Goal: Information Seeking & Learning: Learn about a topic

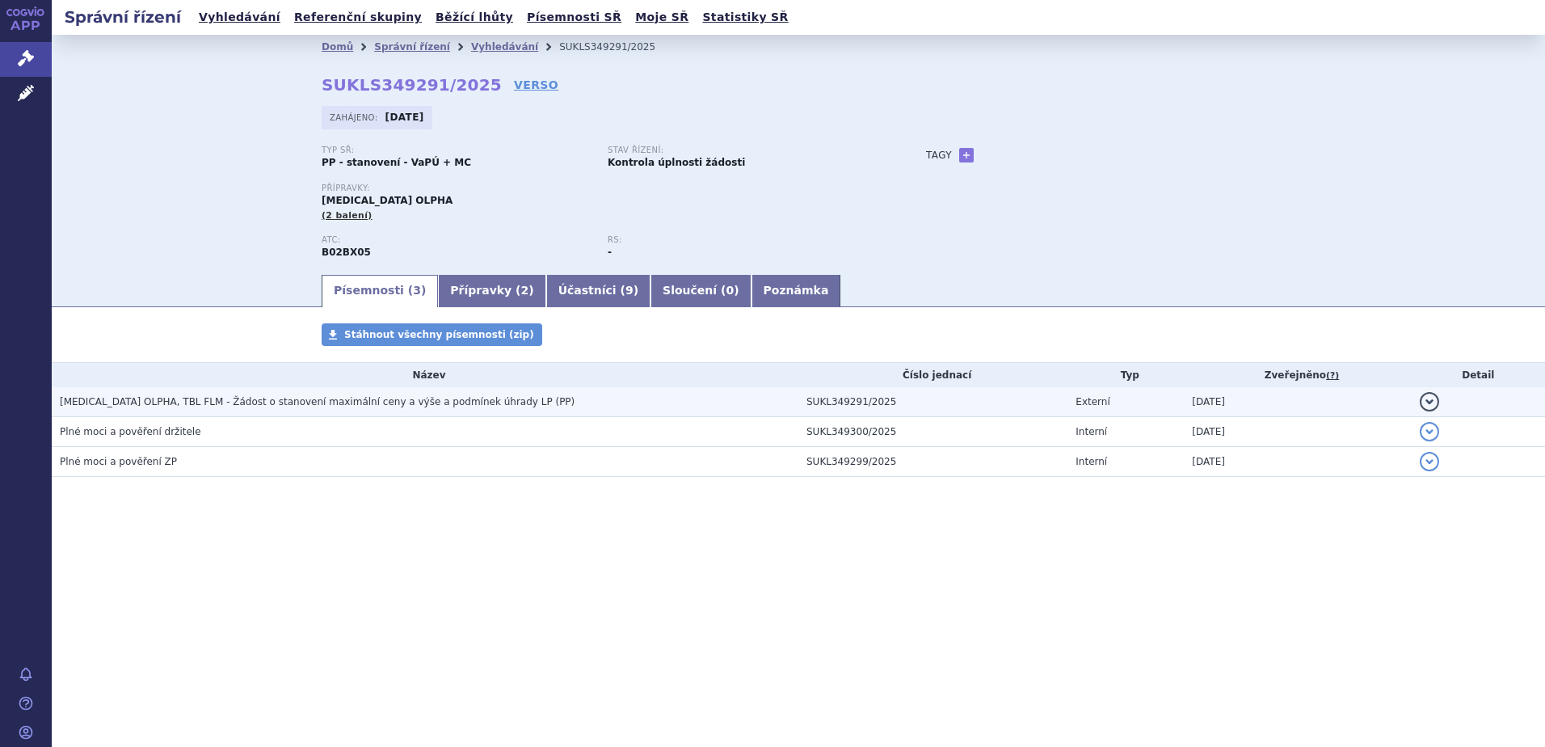
click at [175, 400] on span "[MEDICAL_DATA] OLPHA, TBL FLM - Žádost o stanovení maximální ceny a výše a podm…" at bounding box center [317, 401] width 515 height 11
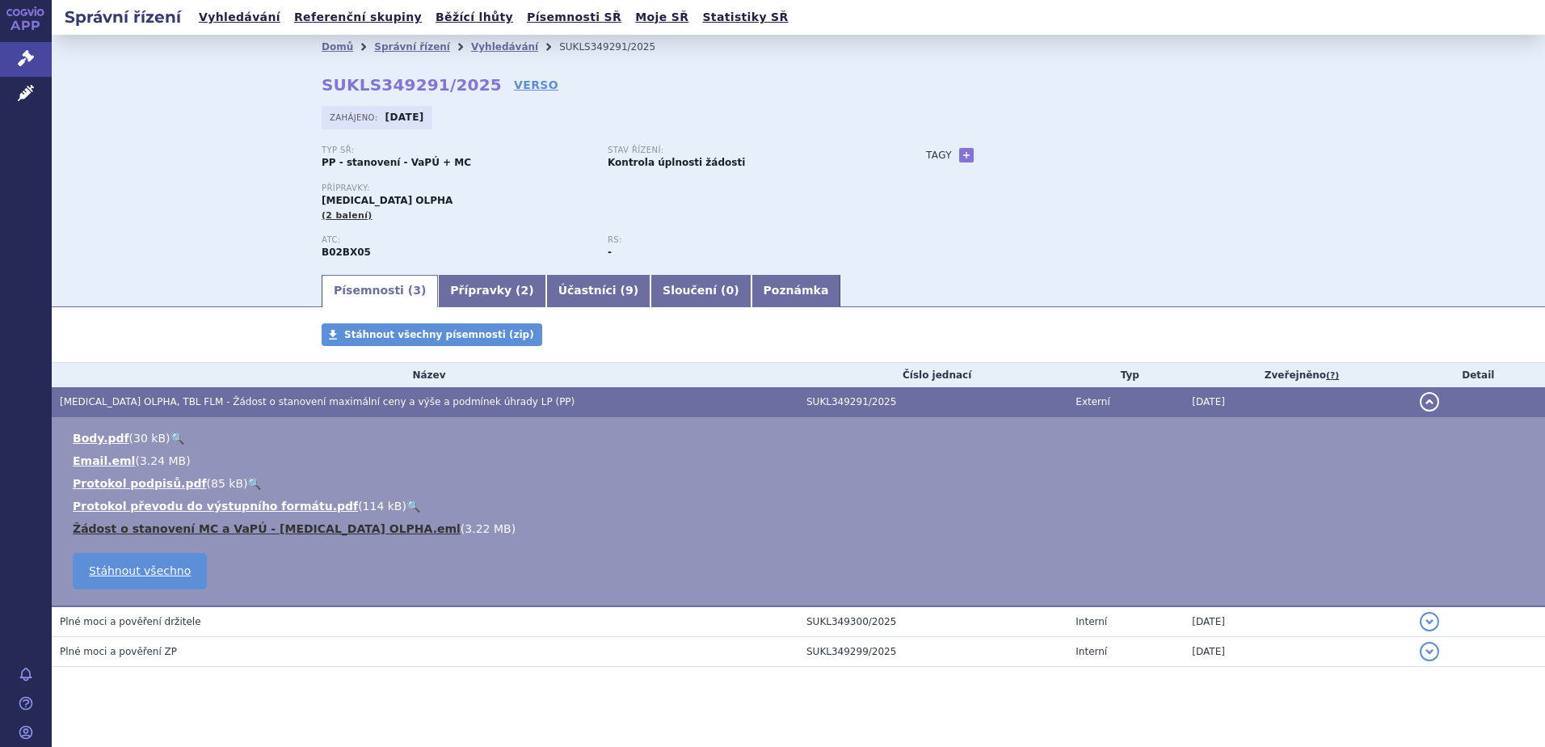
click at [313, 525] on link "Žádost o stanovení MC a VaPÚ - [MEDICAL_DATA] OLPHA.eml" at bounding box center [267, 528] width 388 height 13
drag, startPoint x: 473, startPoint y: 43, endPoint x: 487, endPoint y: 54, distance: 18.4
click at [473, 43] on link "Vyhledávání" at bounding box center [504, 46] width 67 height 11
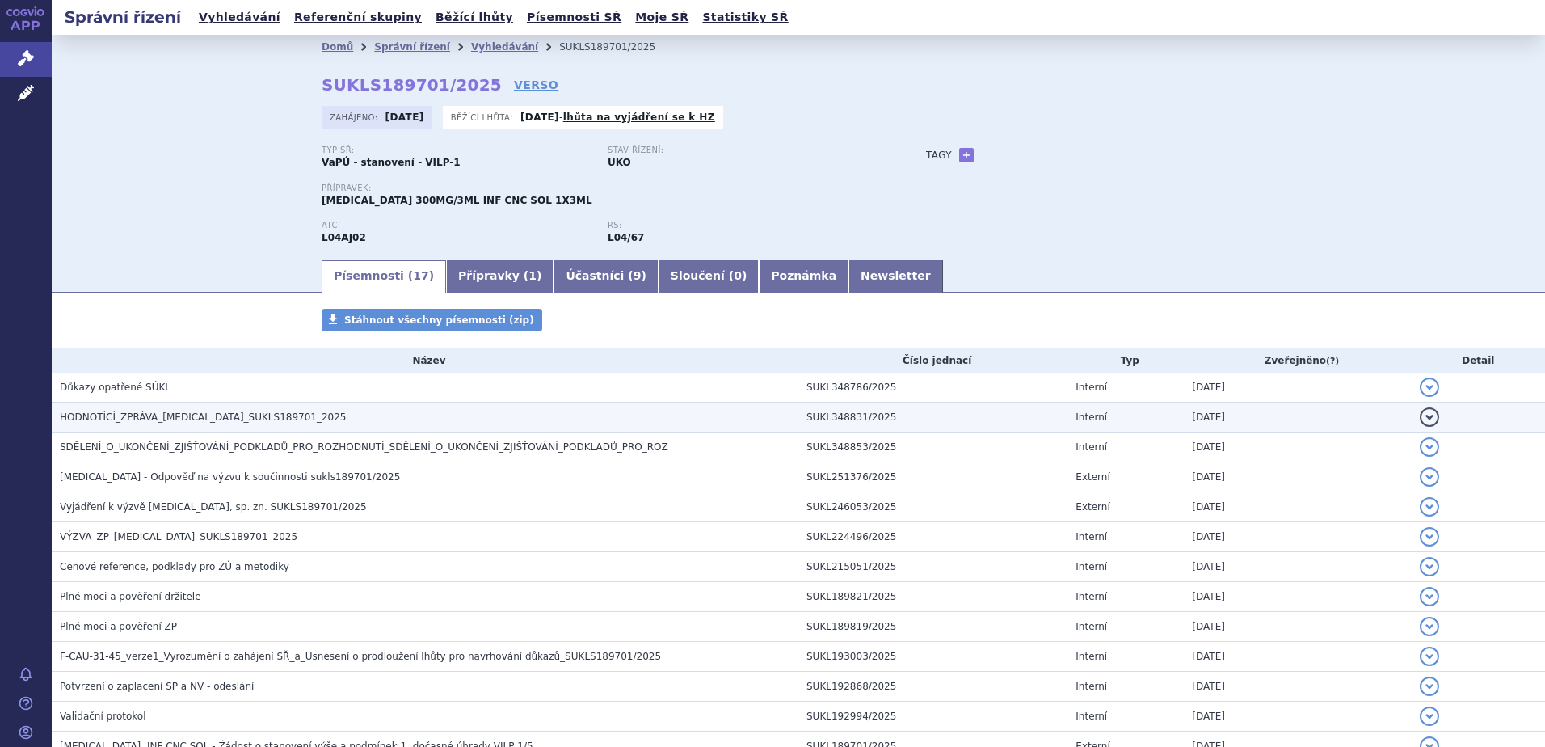
click at [217, 411] on span "HODNOTÍCÍ_ZPRÁVA_ULTOMIRIS_SUKLS189701_2025" at bounding box center [203, 416] width 287 height 11
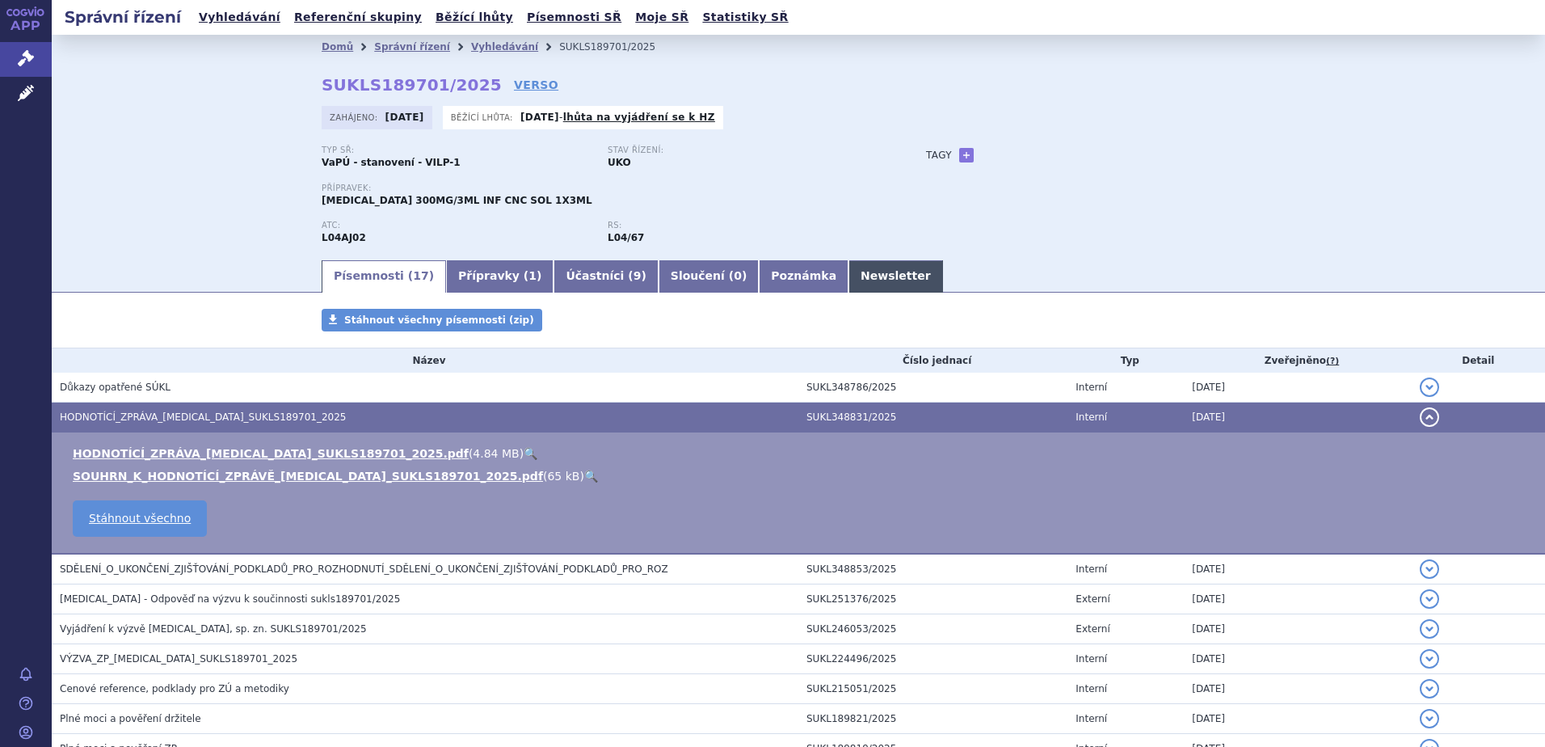
click at [848, 280] on link "Newsletter" at bounding box center [895, 276] width 95 height 32
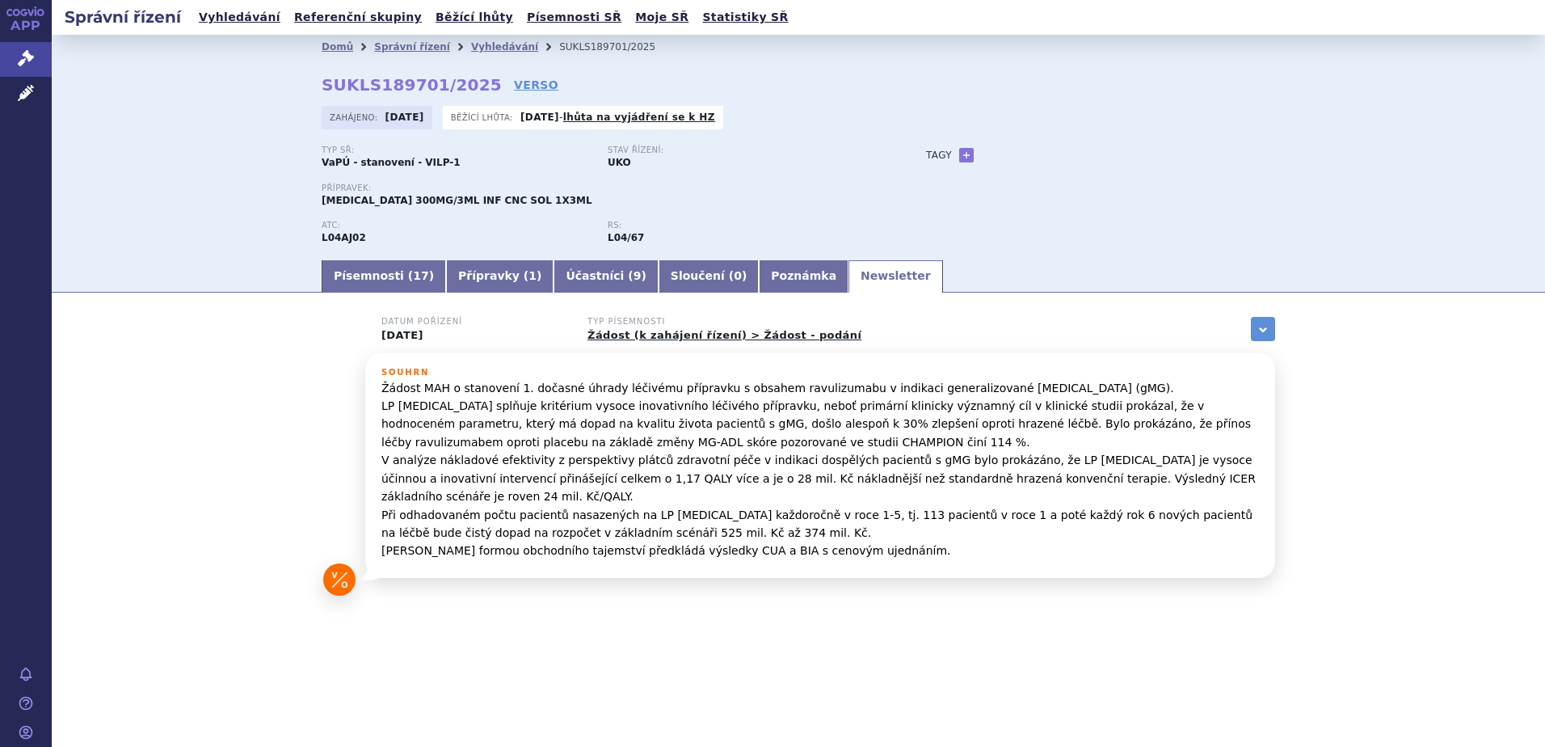
drag, startPoint x: 590, startPoint y: 393, endPoint x: 1097, endPoint y: 388, distance: 507.4
click at [1097, 388] on p "Žádost MAH o stanovení 1. dočasné úhrady léčivému přípravku s obsahem ravulizum…" at bounding box center [819, 469] width 877 height 181
click at [369, 279] on link "Písemnosti ( 17 )" at bounding box center [384, 276] width 124 height 32
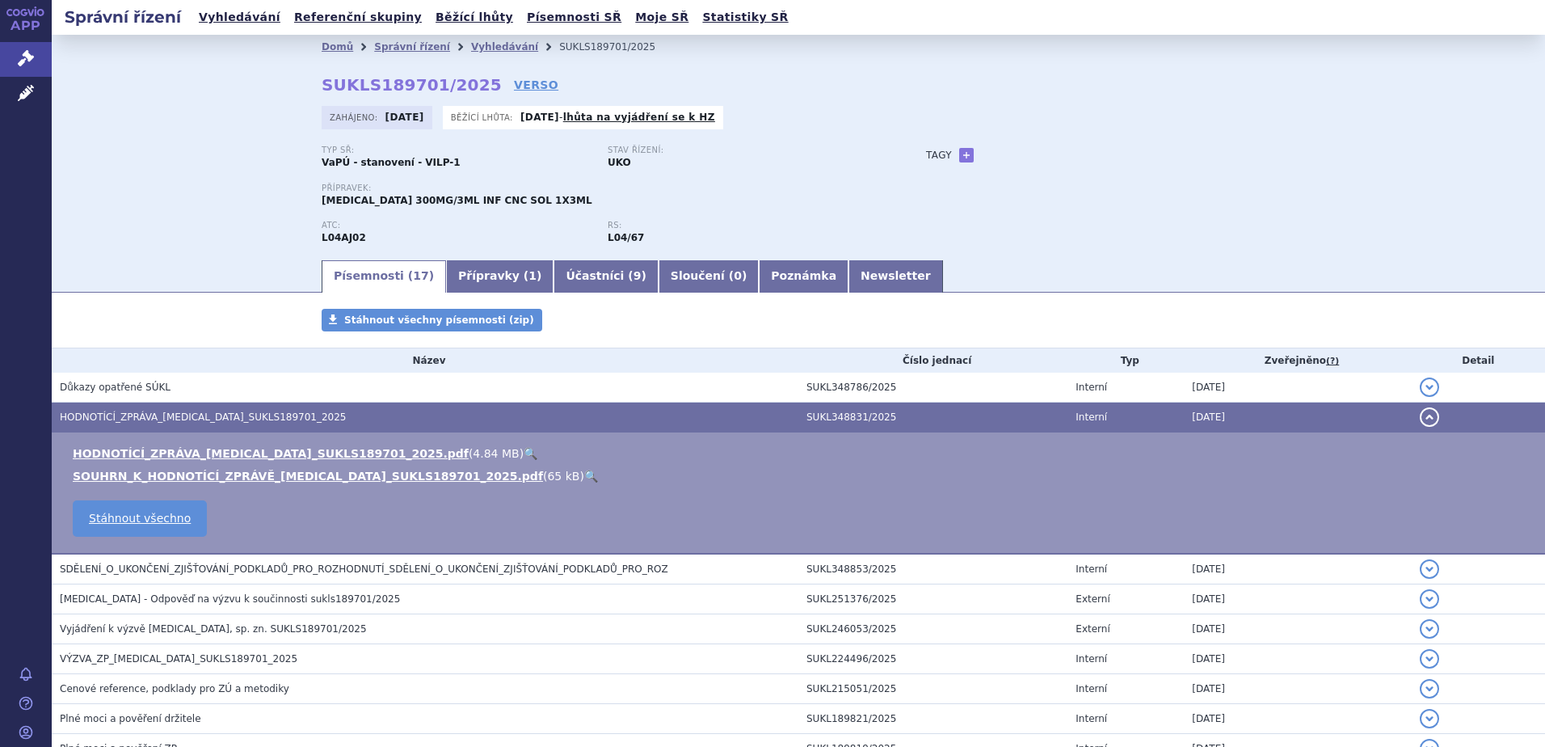
click at [584, 473] on link "🔍" at bounding box center [591, 475] width 14 height 13
click at [524, 454] on link "🔍" at bounding box center [531, 453] width 14 height 13
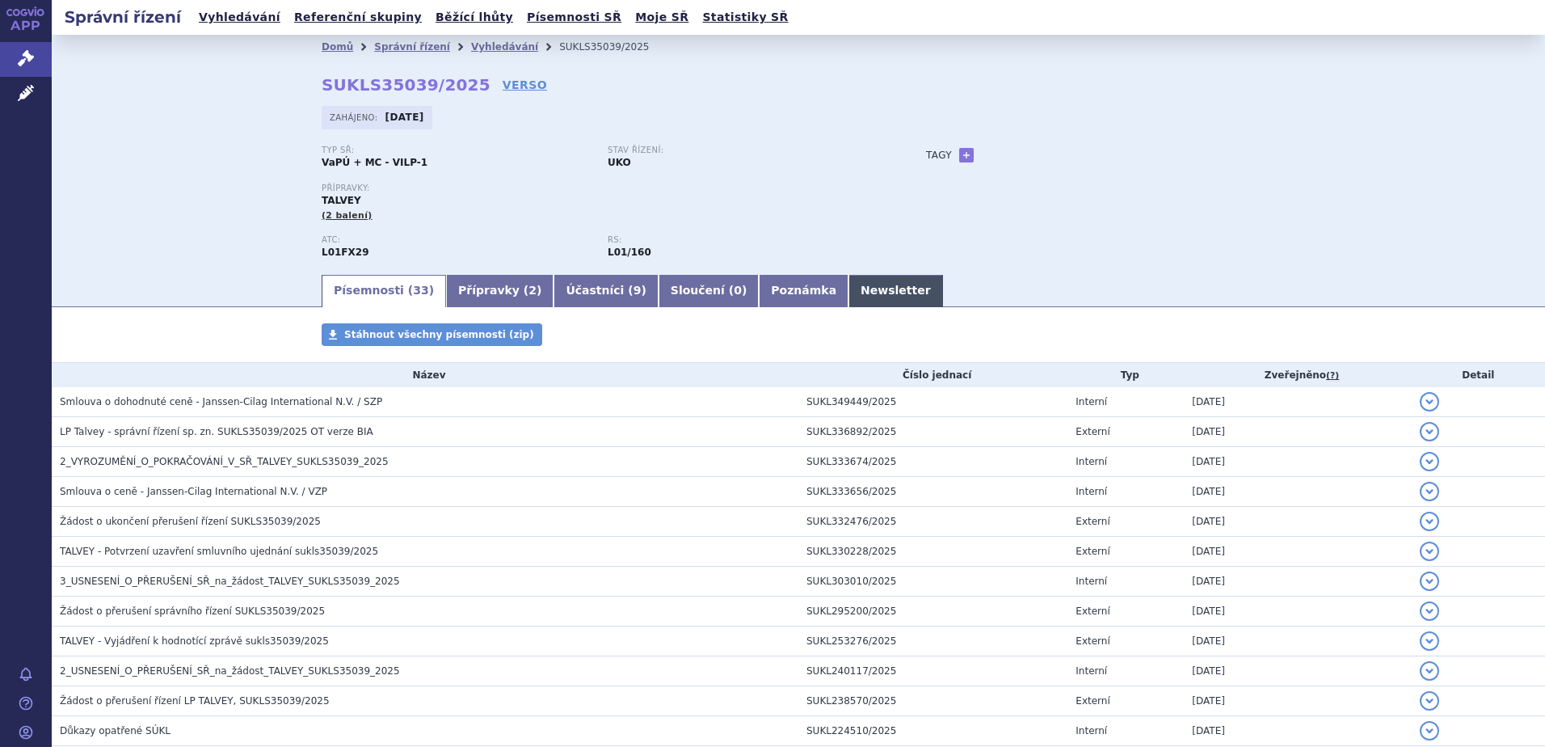
click at [848, 293] on link "Newsletter" at bounding box center [895, 291] width 95 height 32
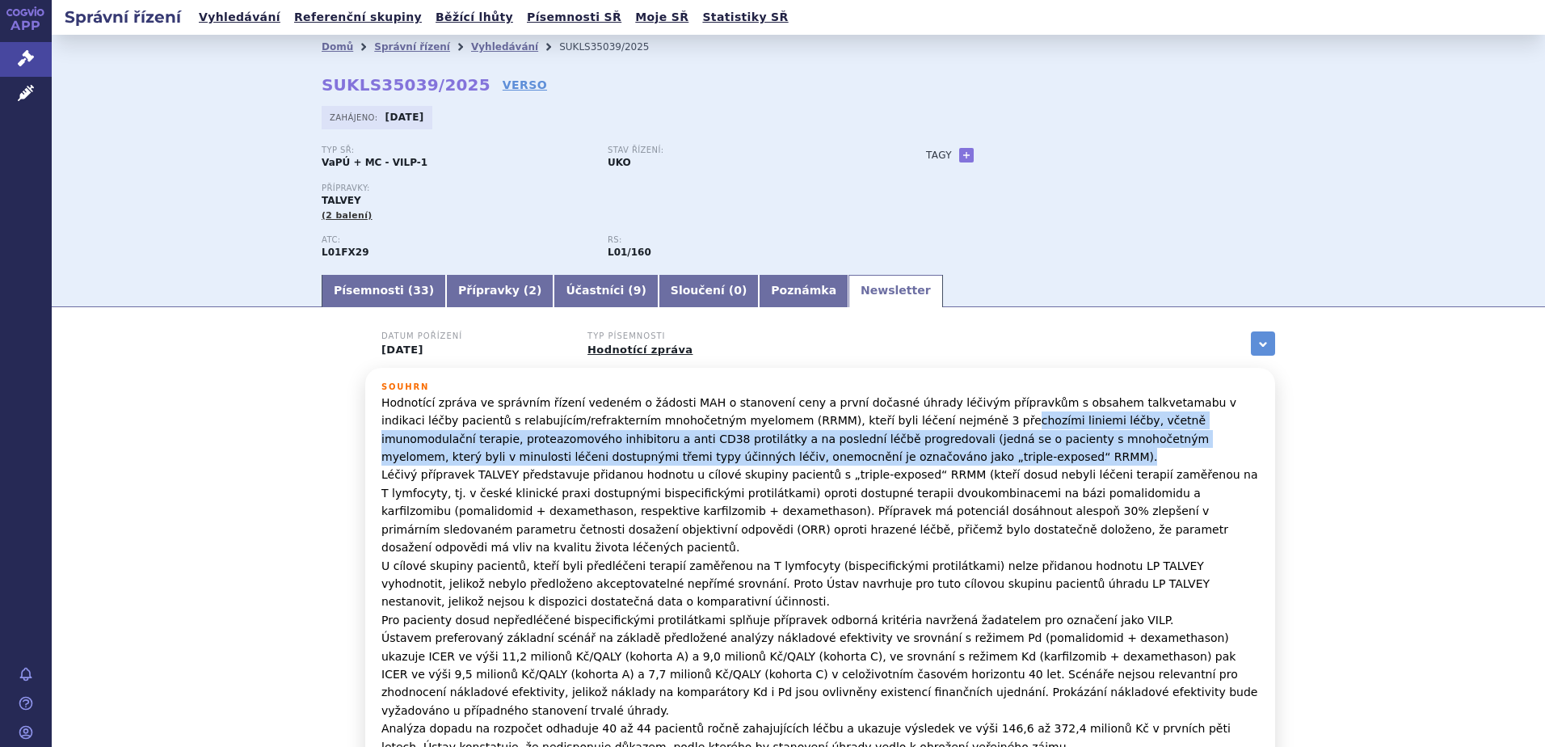
drag, startPoint x: 828, startPoint y: 412, endPoint x: 1010, endPoint y: 459, distance: 187.7
click at [1010, 459] on p "Hodnotící zpráva ve správním řízení vedeném o žádosti MAH o stanovení ceny a pr…" at bounding box center [819, 574] width 877 height 362
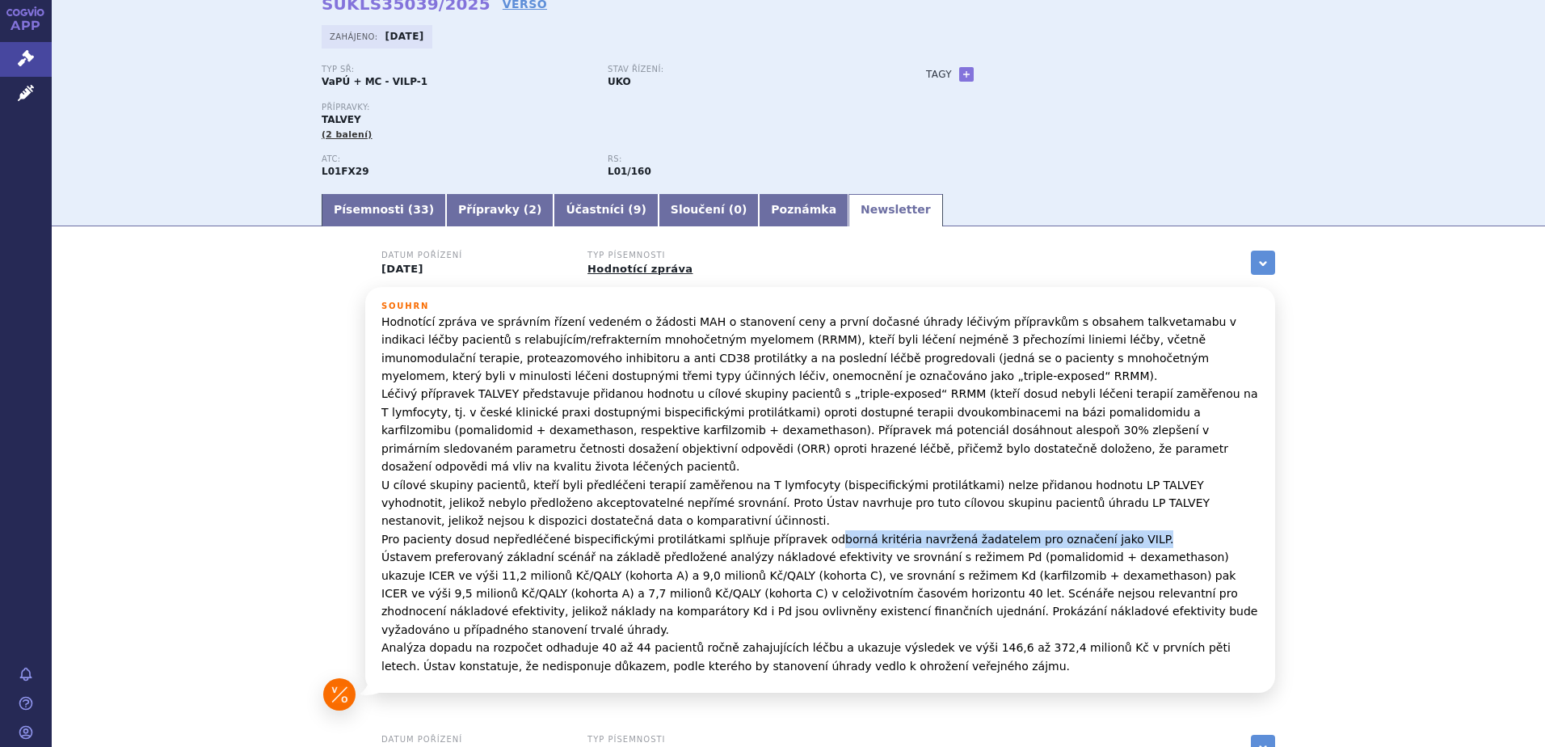
drag, startPoint x: 784, startPoint y: 519, endPoint x: 1099, endPoint y: 521, distance: 315.1
click at [1099, 521] on p "Hodnotící zpráva ve správním řízení vedeném o žádosti MAH o stanovení ceny a pr…" at bounding box center [819, 494] width 877 height 362
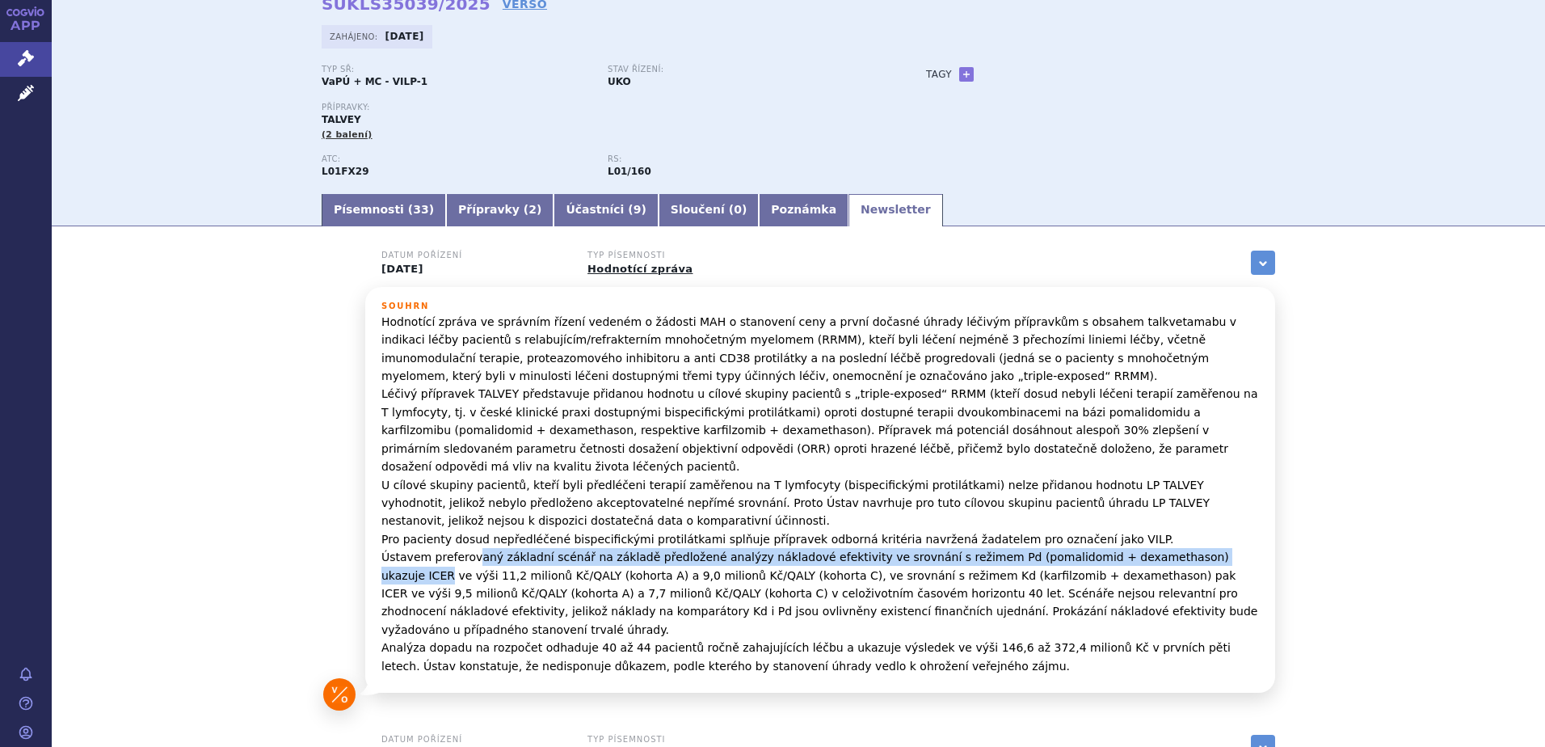
drag, startPoint x: 484, startPoint y: 542, endPoint x: 1174, endPoint y: 536, distance: 690.1
click at [1174, 536] on p "Hodnotící zpráva ve správním řízení vedeném o žádosti MAH o stanovení ceny a pr…" at bounding box center [819, 494] width 877 height 362
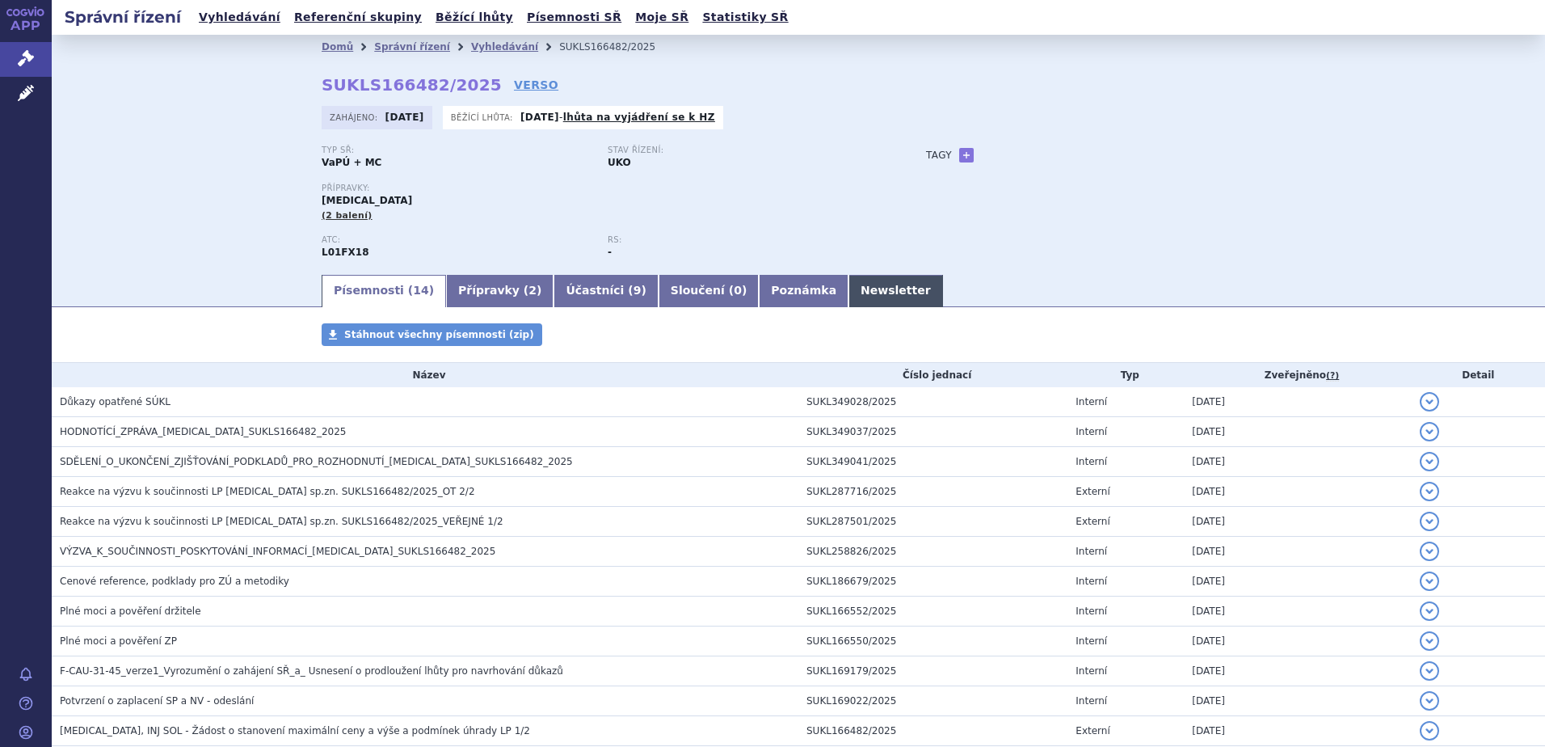
click at [848, 286] on link "Newsletter" at bounding box center [895, 291] width 95 height 32
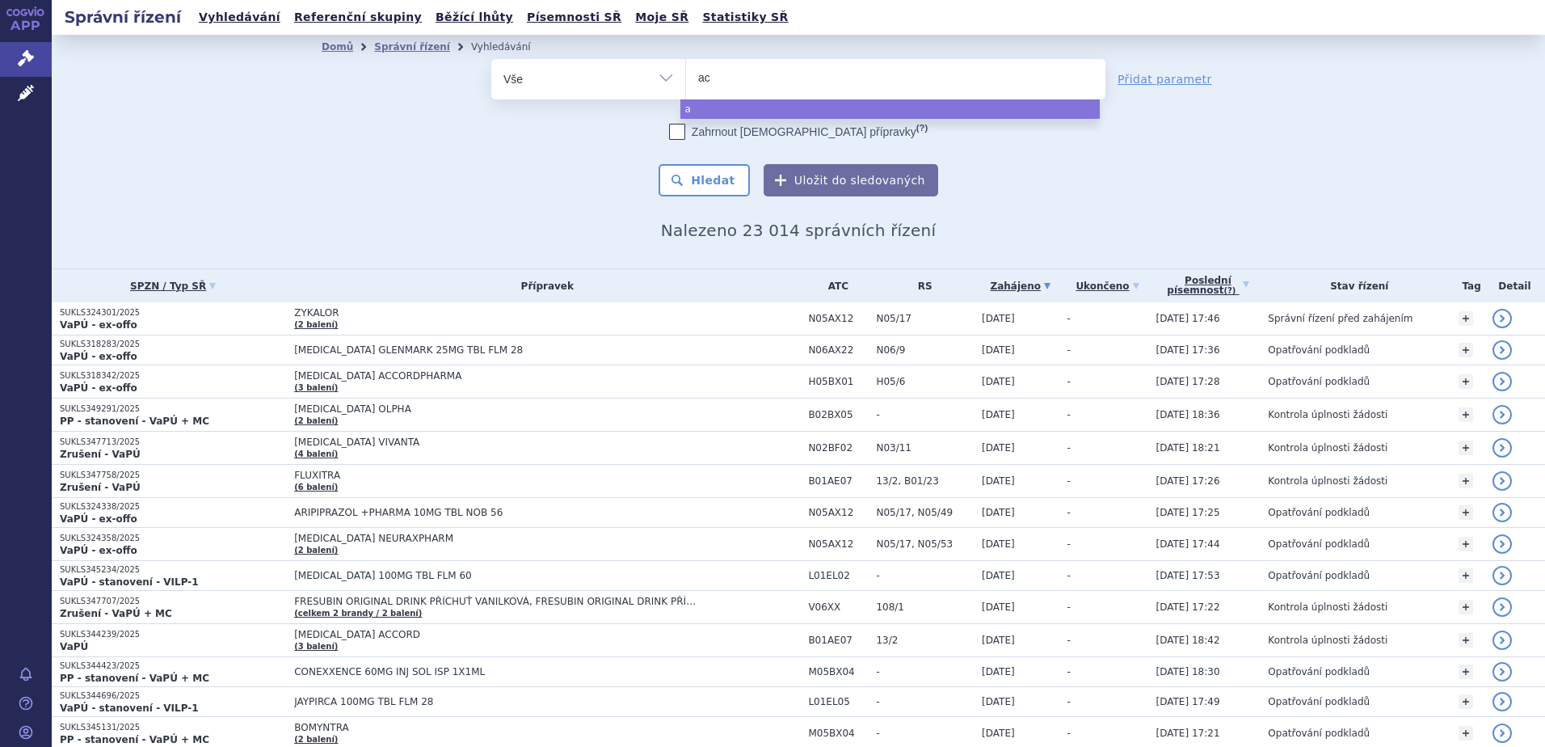
type input "acc"
type input "acco"
type input "accord"
select select "accord"
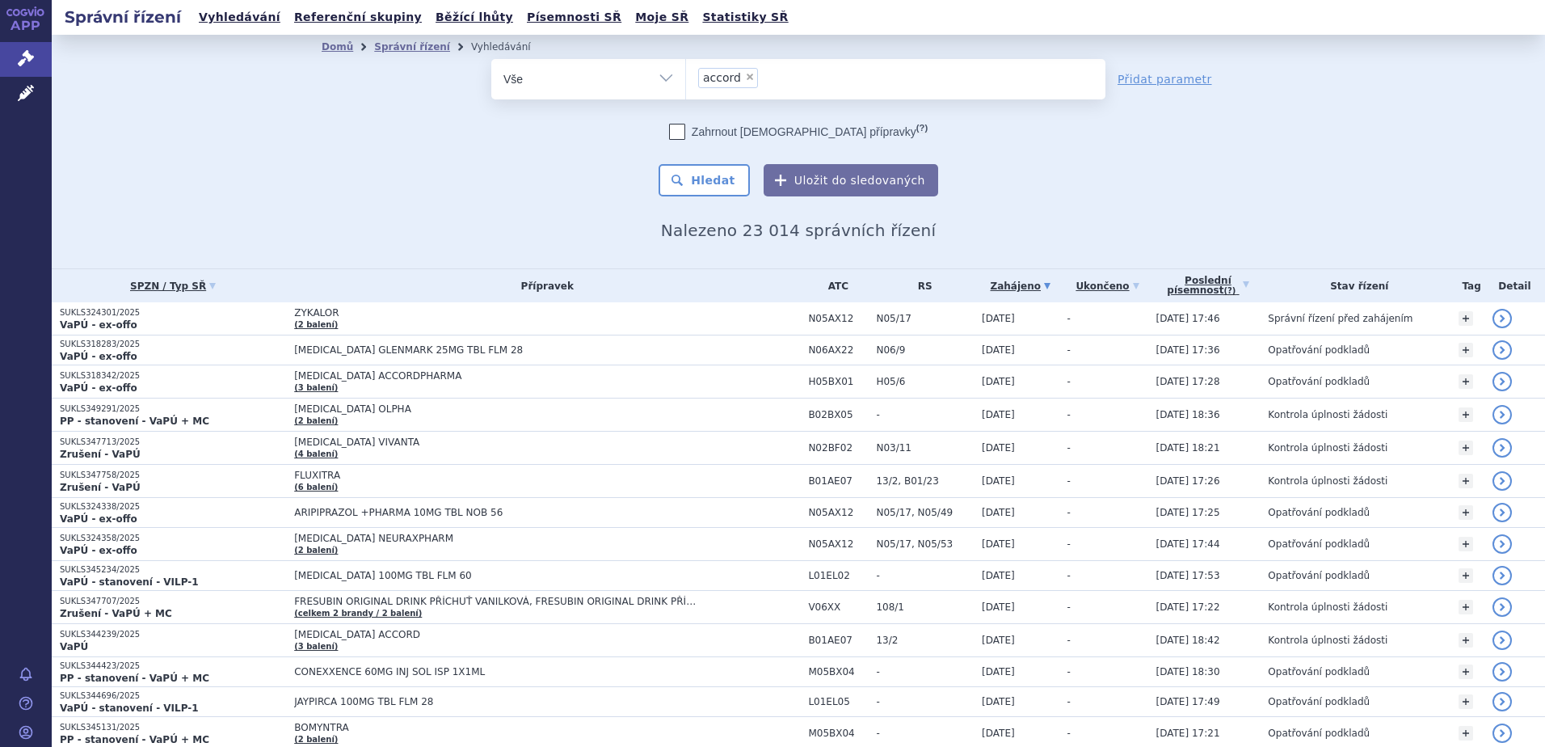
click at [745, 80] on span "×" at bounding box center [750, 77] width 10 height 10
click at [686, 80] on select "accord" at bounding box center [685, 78] width 1 height 40
select select
type input "el"
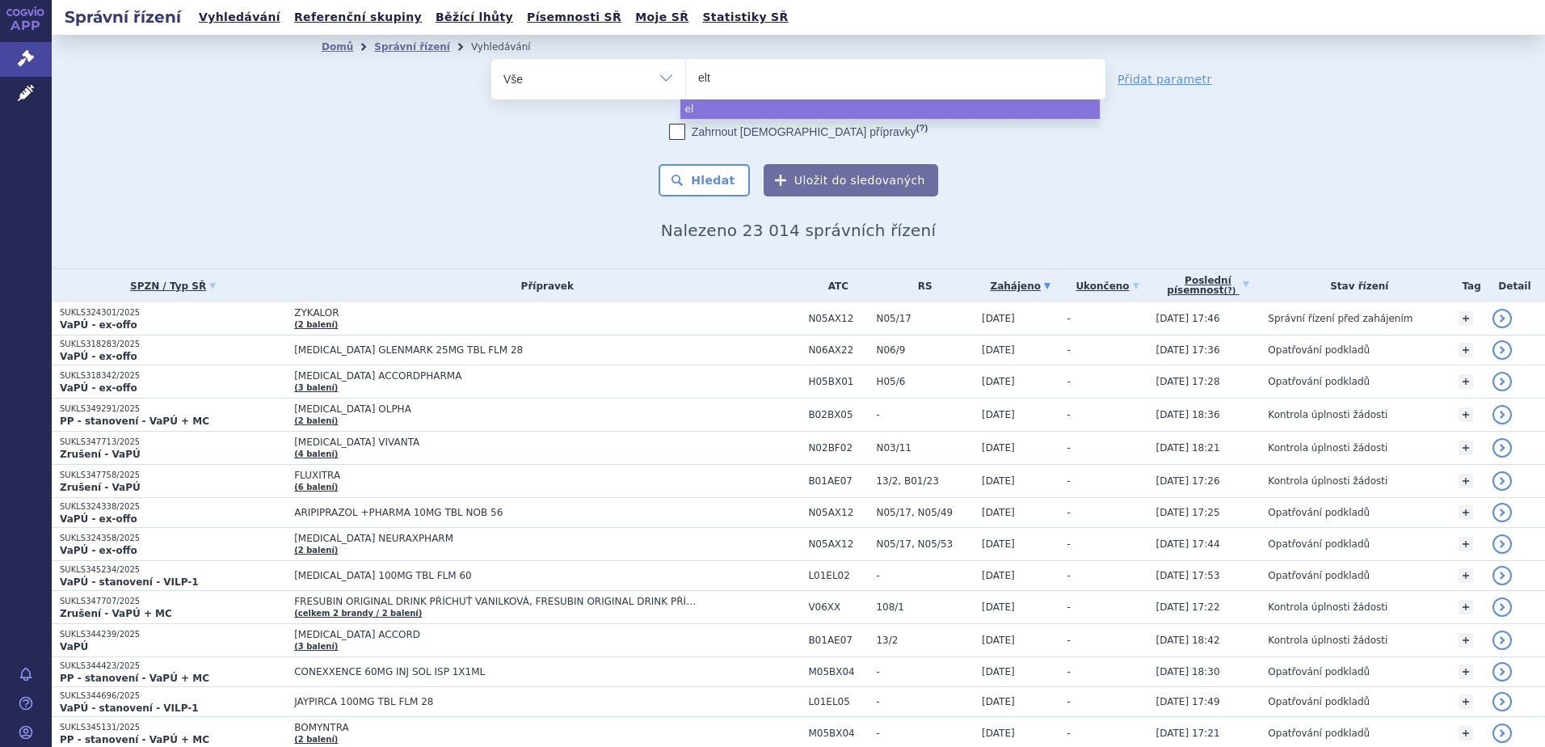
type input "eltr"
type input "eltrom"
type input "eltromb"
type input "eltrombop"
type input "eltrombopa"
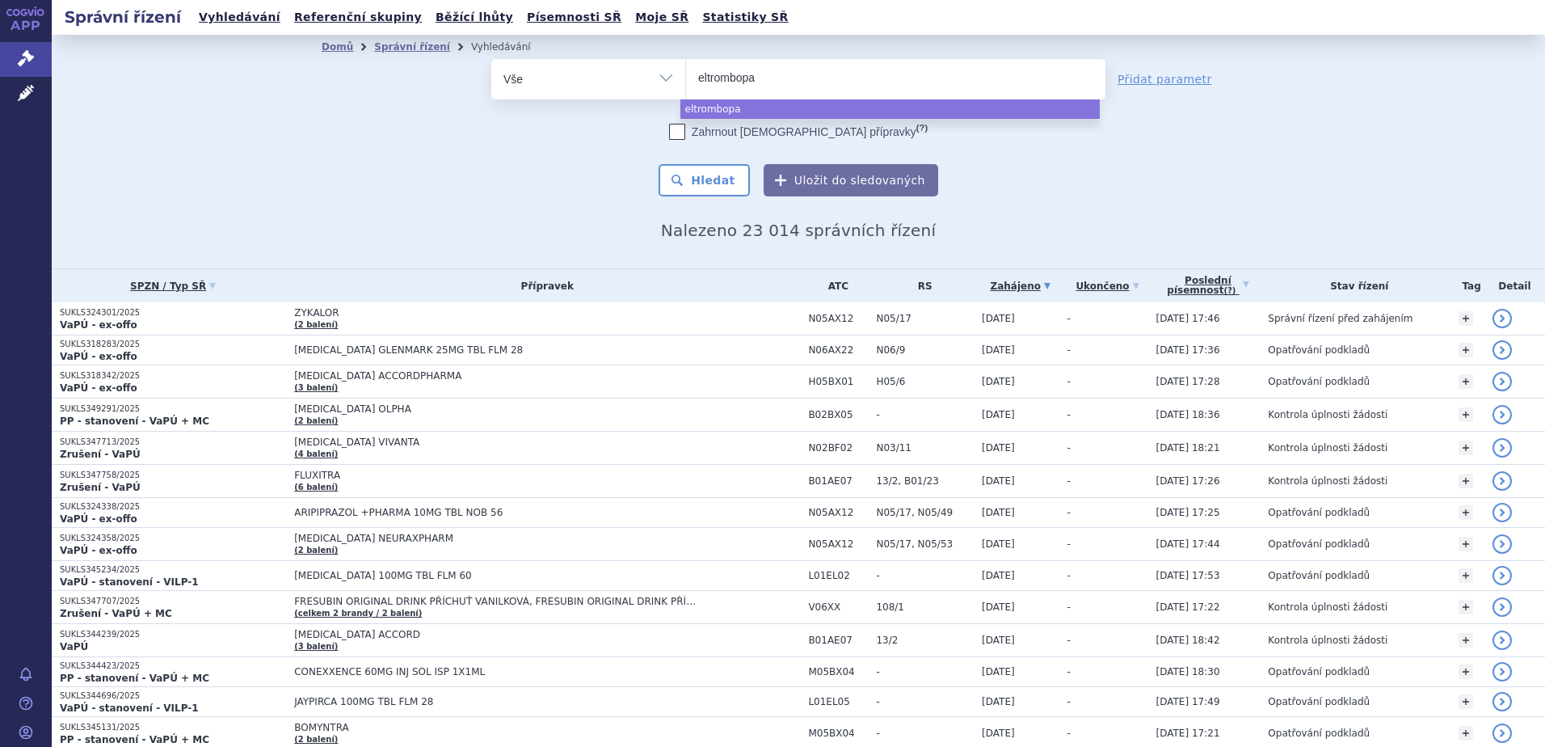
type input "eltrombopag"
type input "eltrombopag a"
type input "eltrombopag ac"
type input "eltrombopag acc"
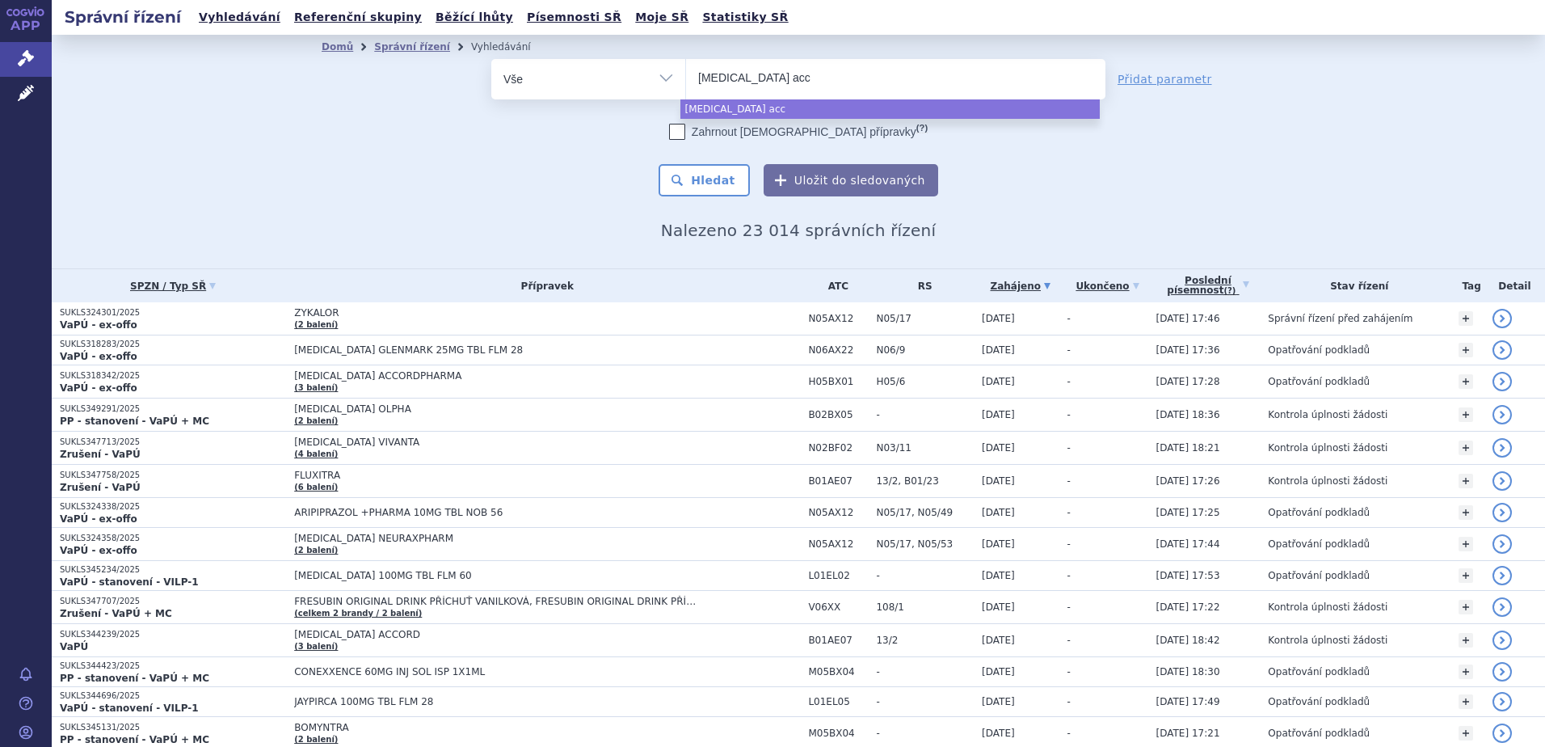
type input "eltrombopag acco"
type input "eltrombopag accor"
type input "eltrombopag accord"
select select "eltrombopag accord"
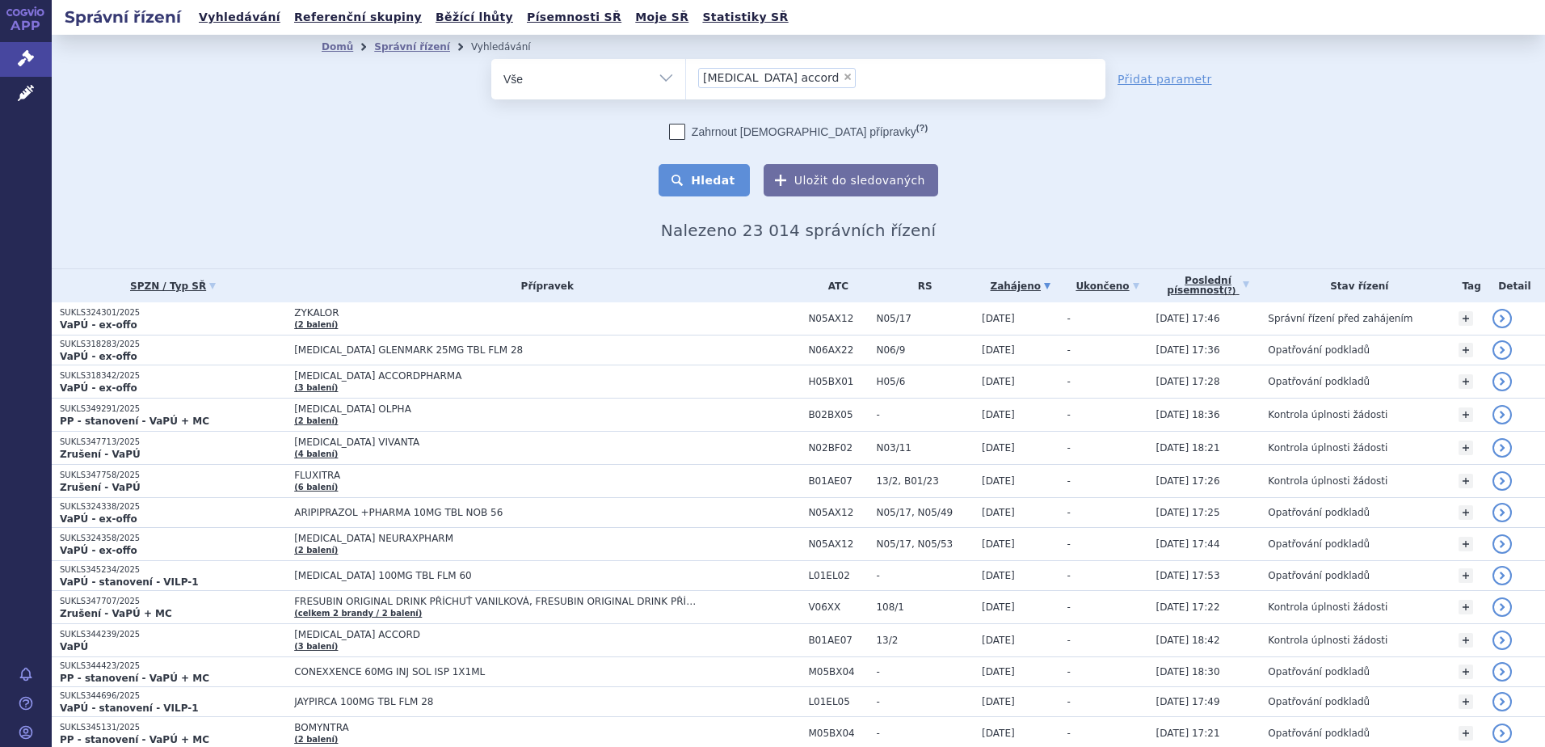
click at [700, 179] on button "Hledat" at bounding box center [704, 180] width 91 height 32
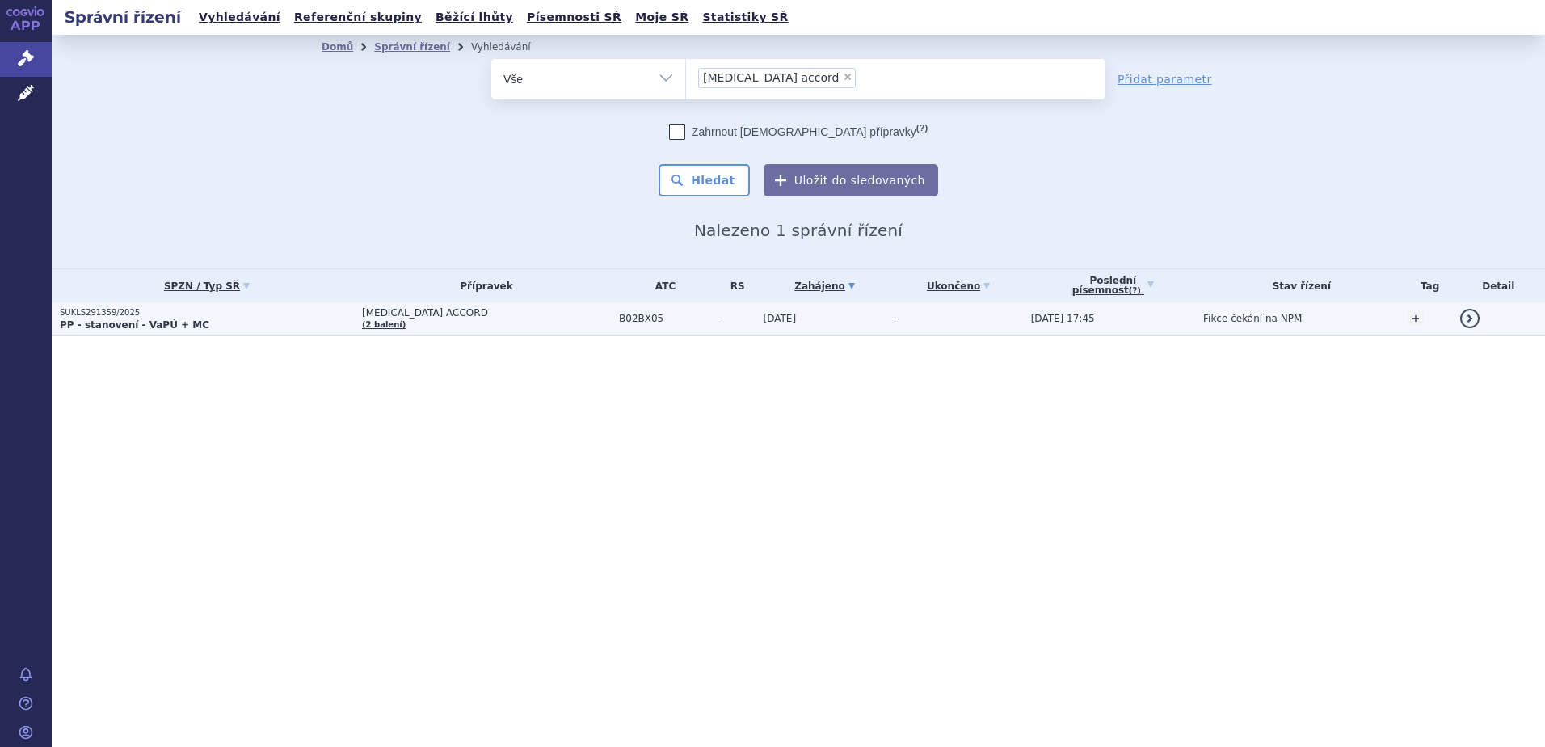
click at [398, 313] on span "[MEDICAL_DATA] ACCORD" at bounding box center [486, 312] width 249 height 11
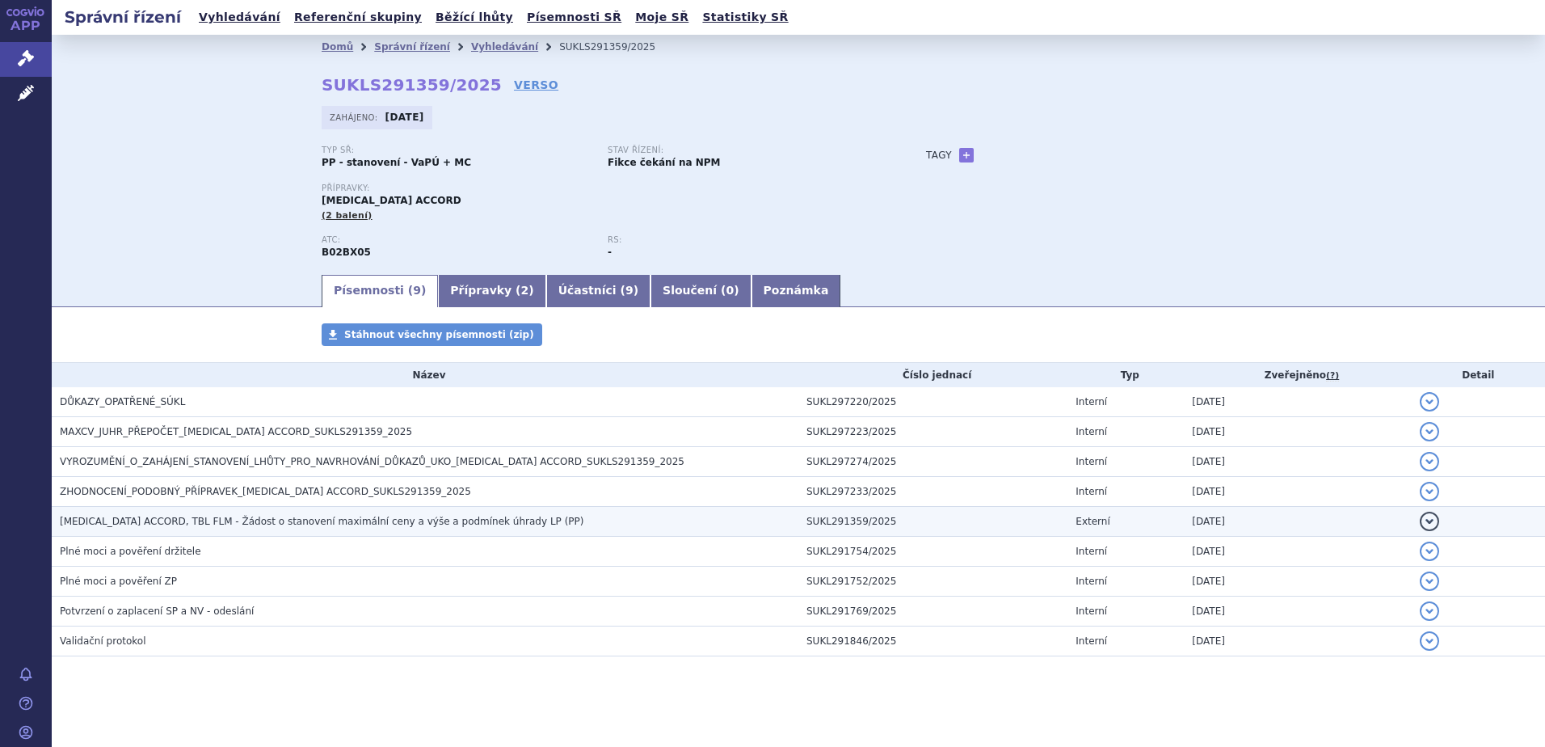
click at [253, 526] on span "ELTROMBOPAG ACCORD, TBL FLM - Žádost o stanovení maximální ceny a výše a podmín…" at bounding box center [322, 520] width 524 height 11
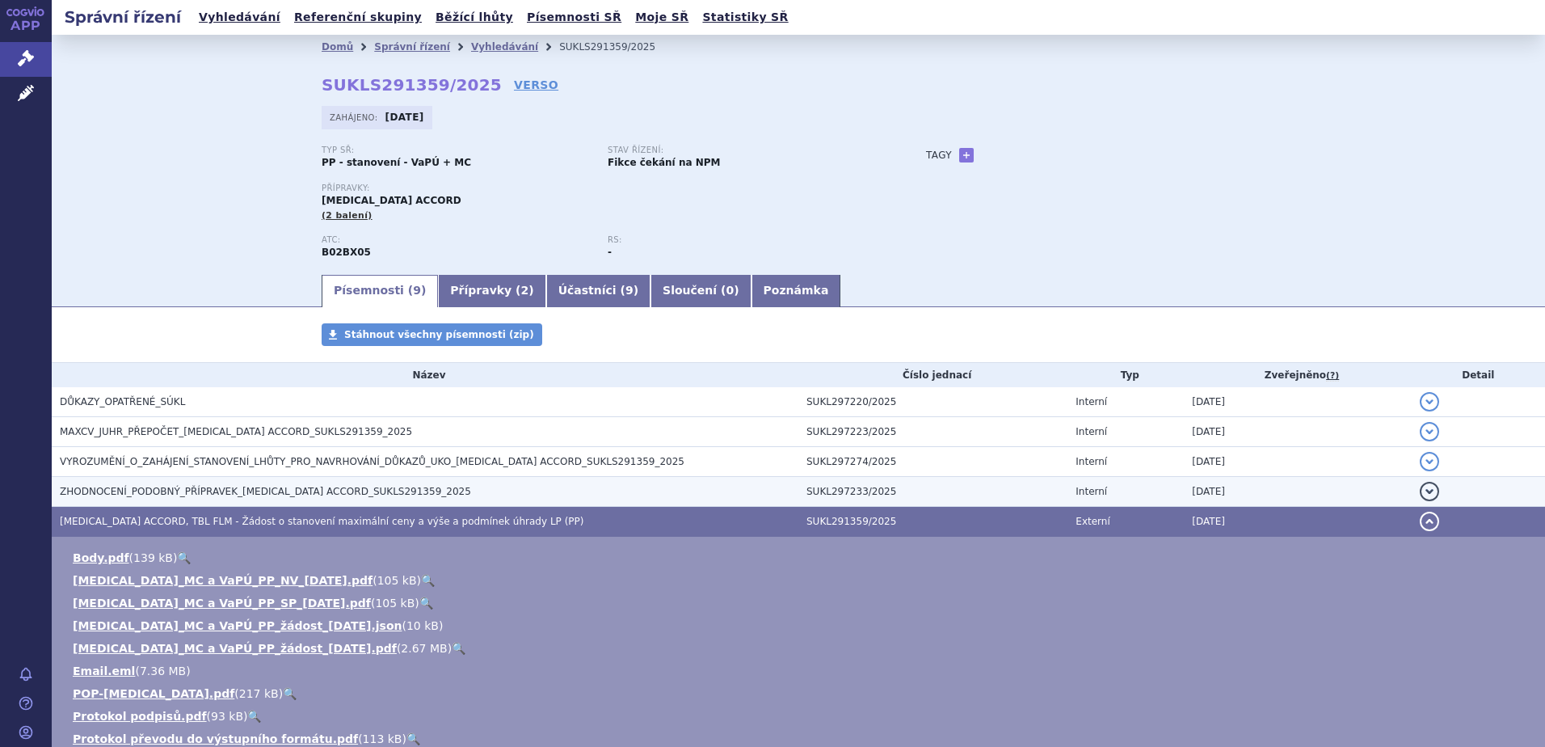
click at [243, 487] on span "ZHODNOCENÍ_PODOBNÝ_PŘÍPRAVEK_ELTROMBOPAG ACCORD_SUKLS291359_2025" at bounding box center [265, 491] width 411 height 11
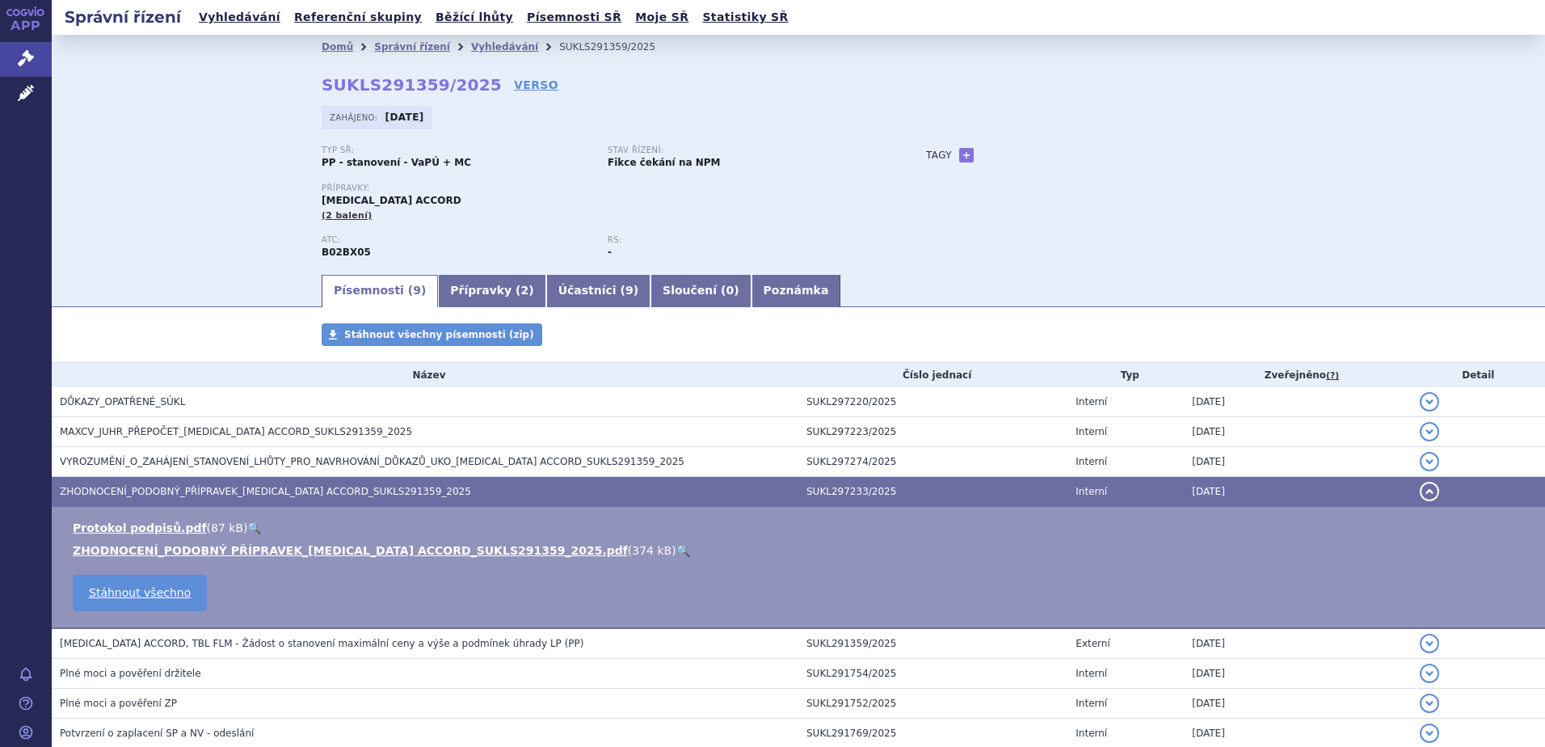
click at [676, 549] on link "🔍" at bounding box center [683, 550] width 14 height 13
click at [477, 45] on link "Vyhledávání" at bounding box center [504, 46] width 67 height 11
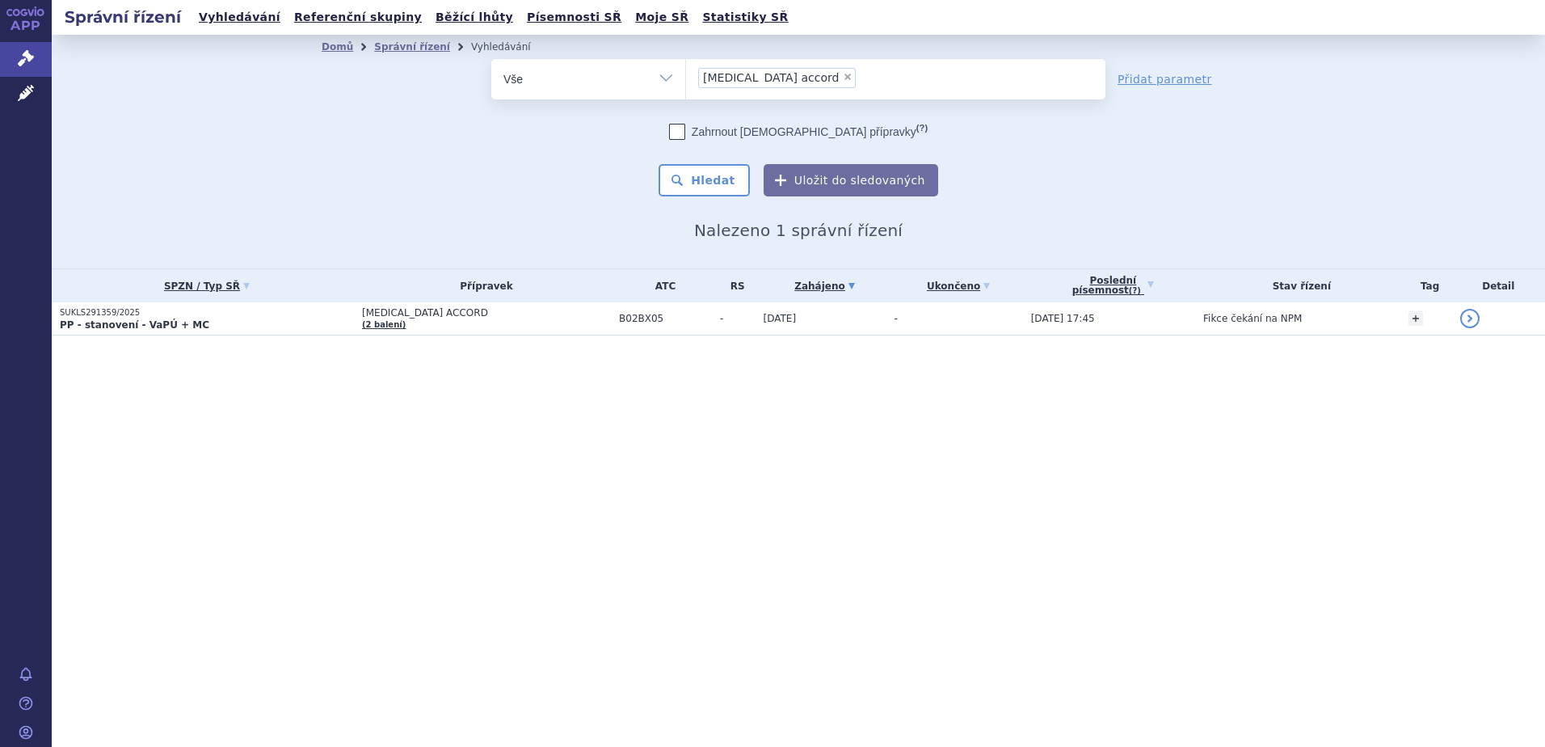
click at [843, 76] on span "×" at bounding box center [848, 77] width 10 height 10
click at [686, 76] on select "eltrombopag accord" at bounding box center [685, 78] width 1 height 40
select select
type input "ul"
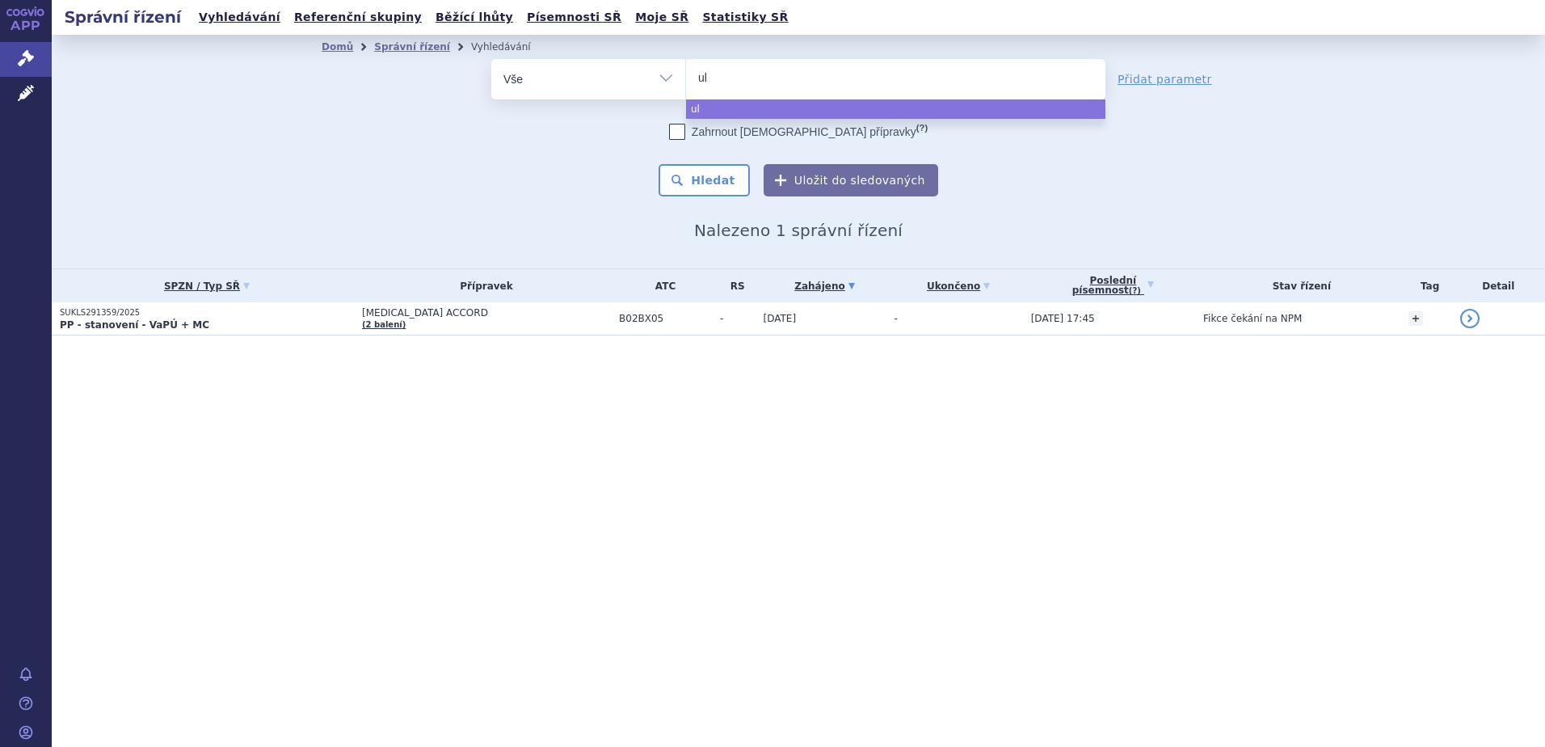
type input "ult"
type input "ulto"
type input "ultomi"
type input "[MEDICAL_DATA]"
select select "[MEDICAL_DATA]"
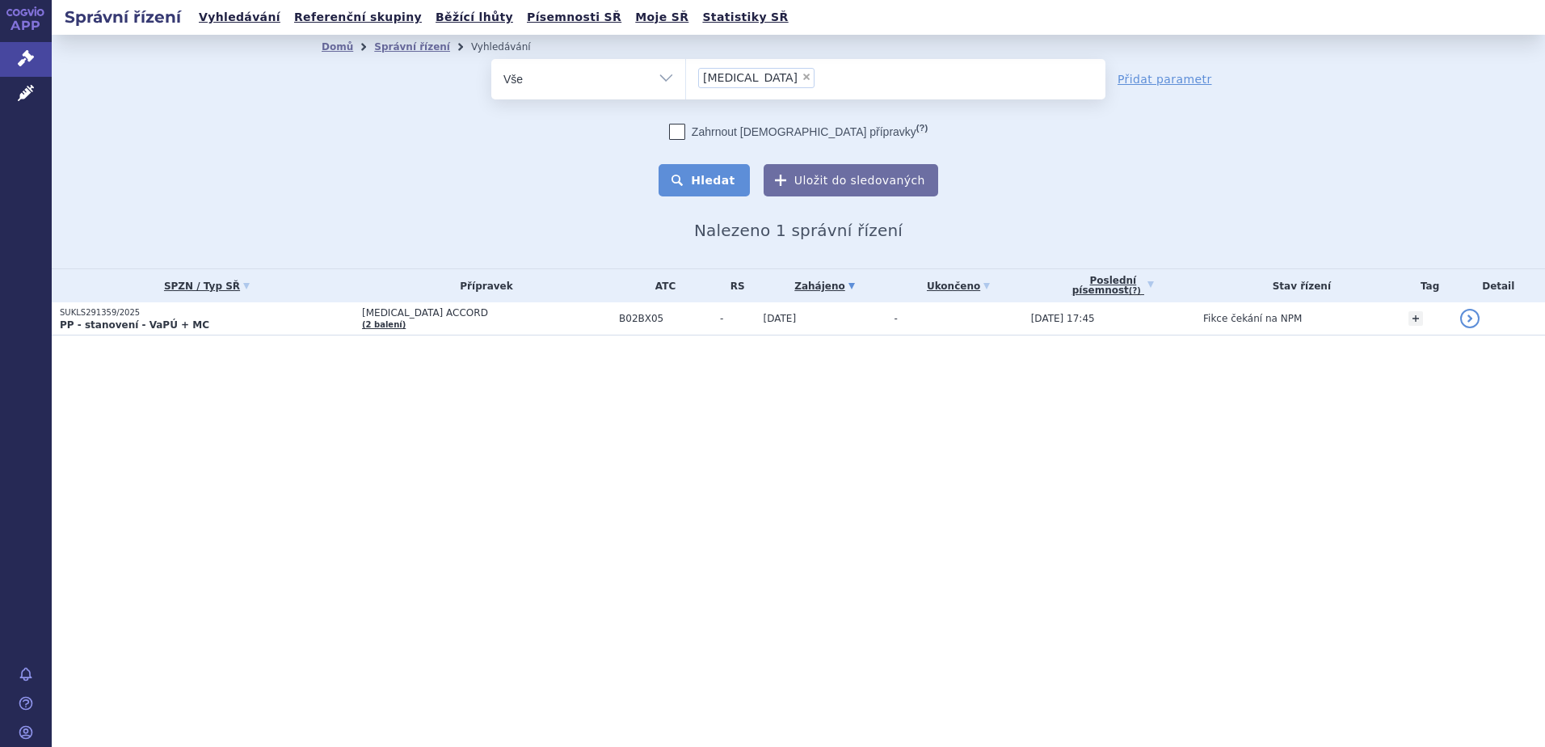
click at [717, 183] on button "Hledat" at bounding box center [704, 180] width 91 height 32
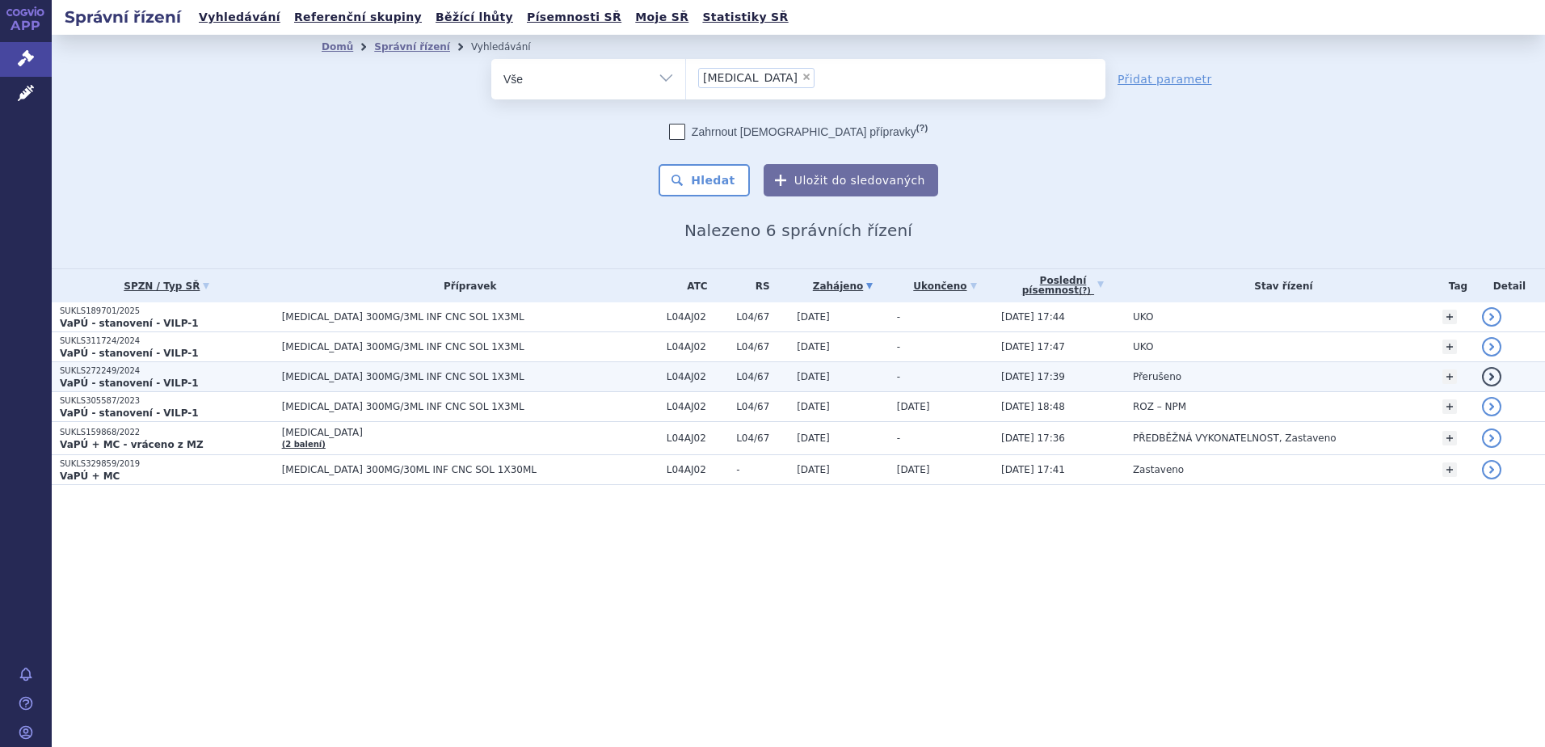
click at [219, 377] on p "VaPÚ - stanovení - VILP-1" at bounding box center [167, 383] width 214 height 13
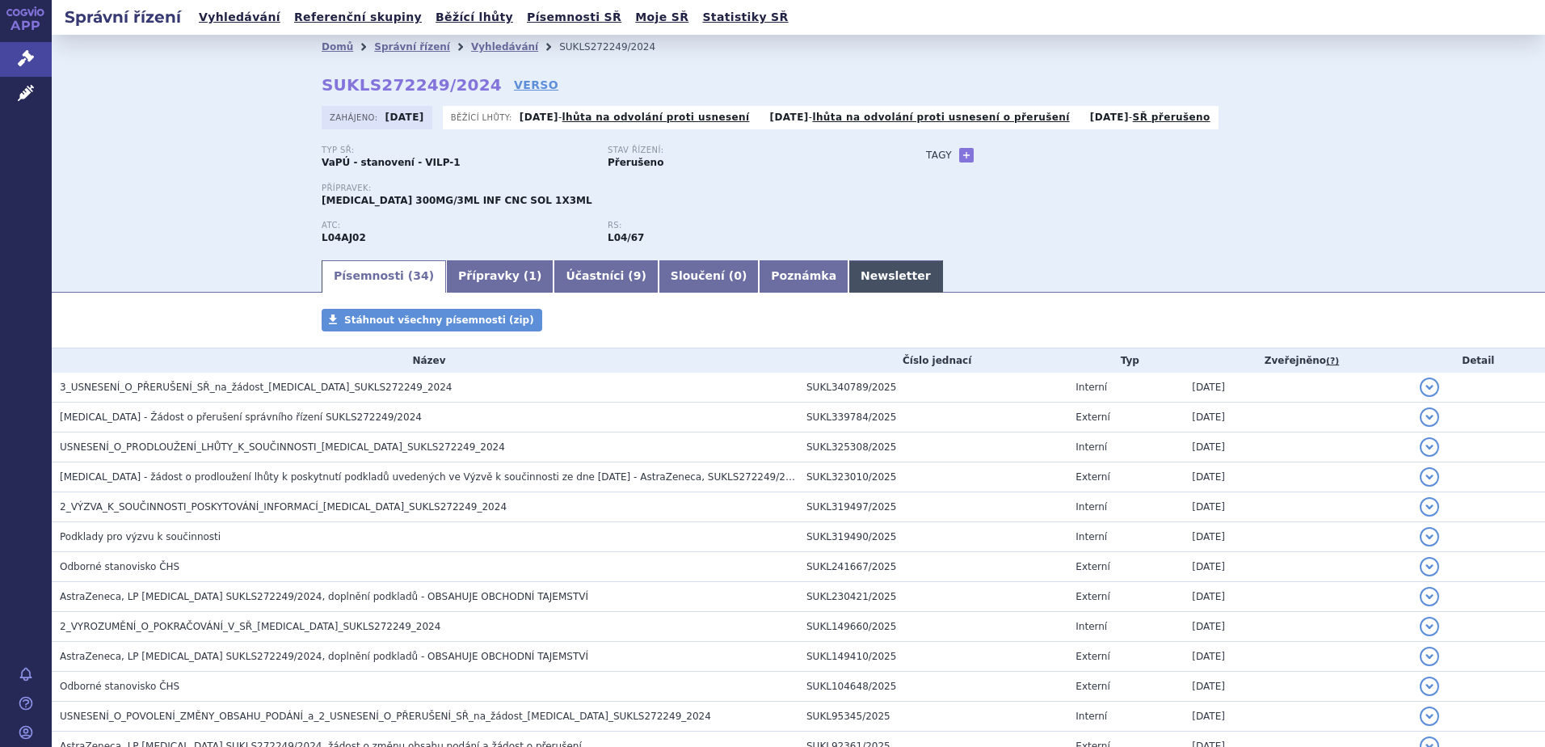
click at [848, 272] on link "Newsletter" at bounding box center [895, 276] width 95 height 32
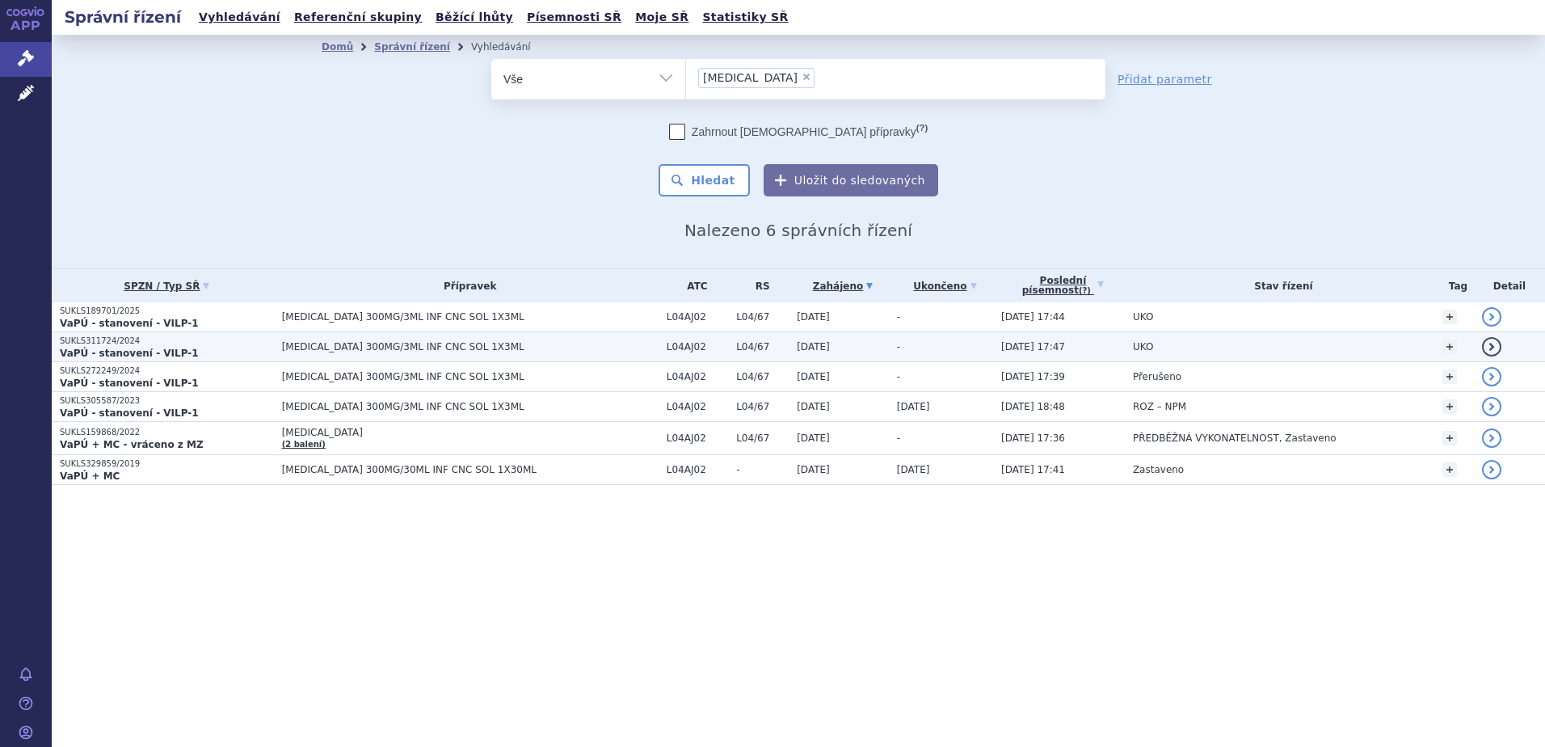
click at [144, 356] on strong "VaPÚ - stanovení - VILP-1" at bounding box center [129, 352] width 139 height 11
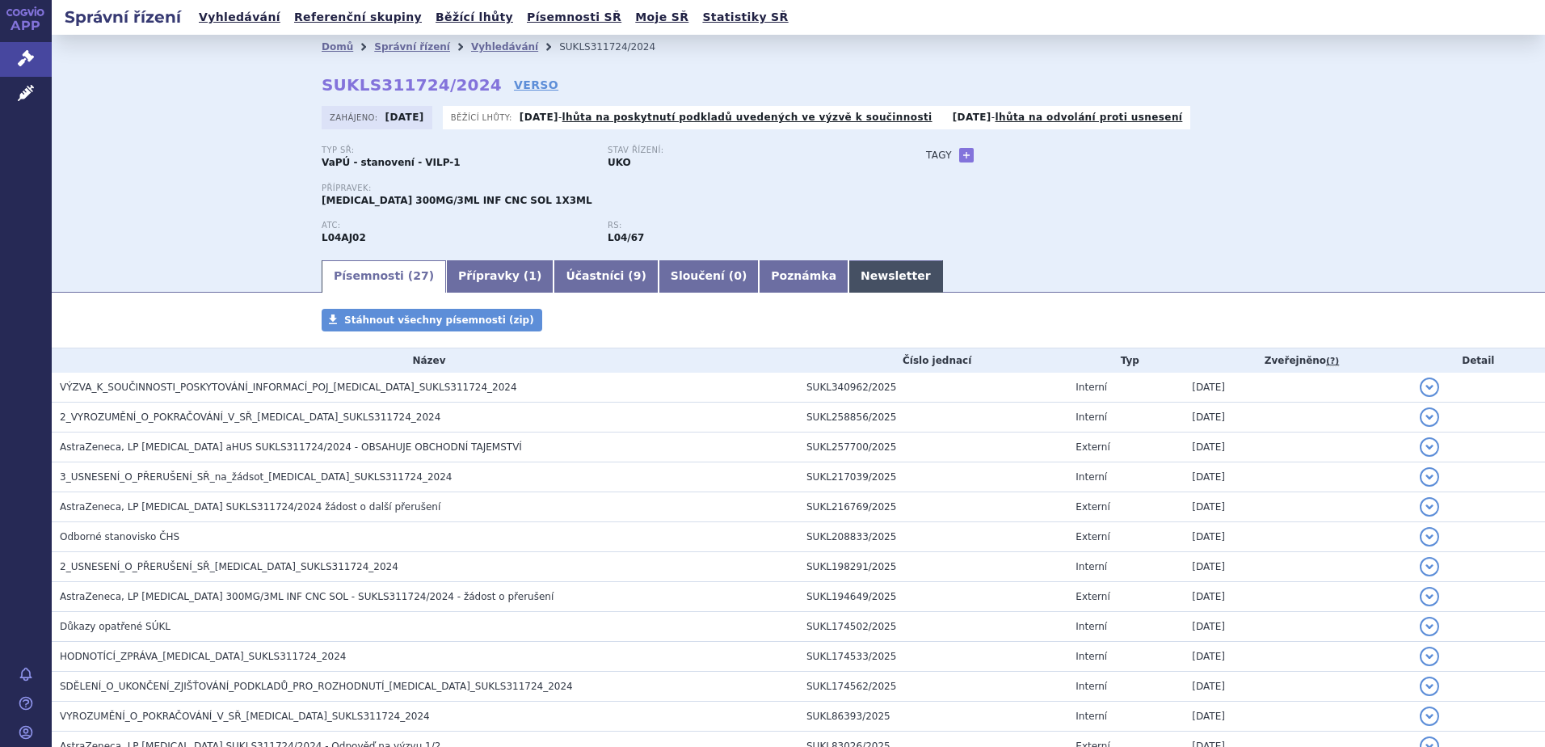
click at [848, 274] on link "Newsletter" at bounding box center [895, 276] width 95 height 32
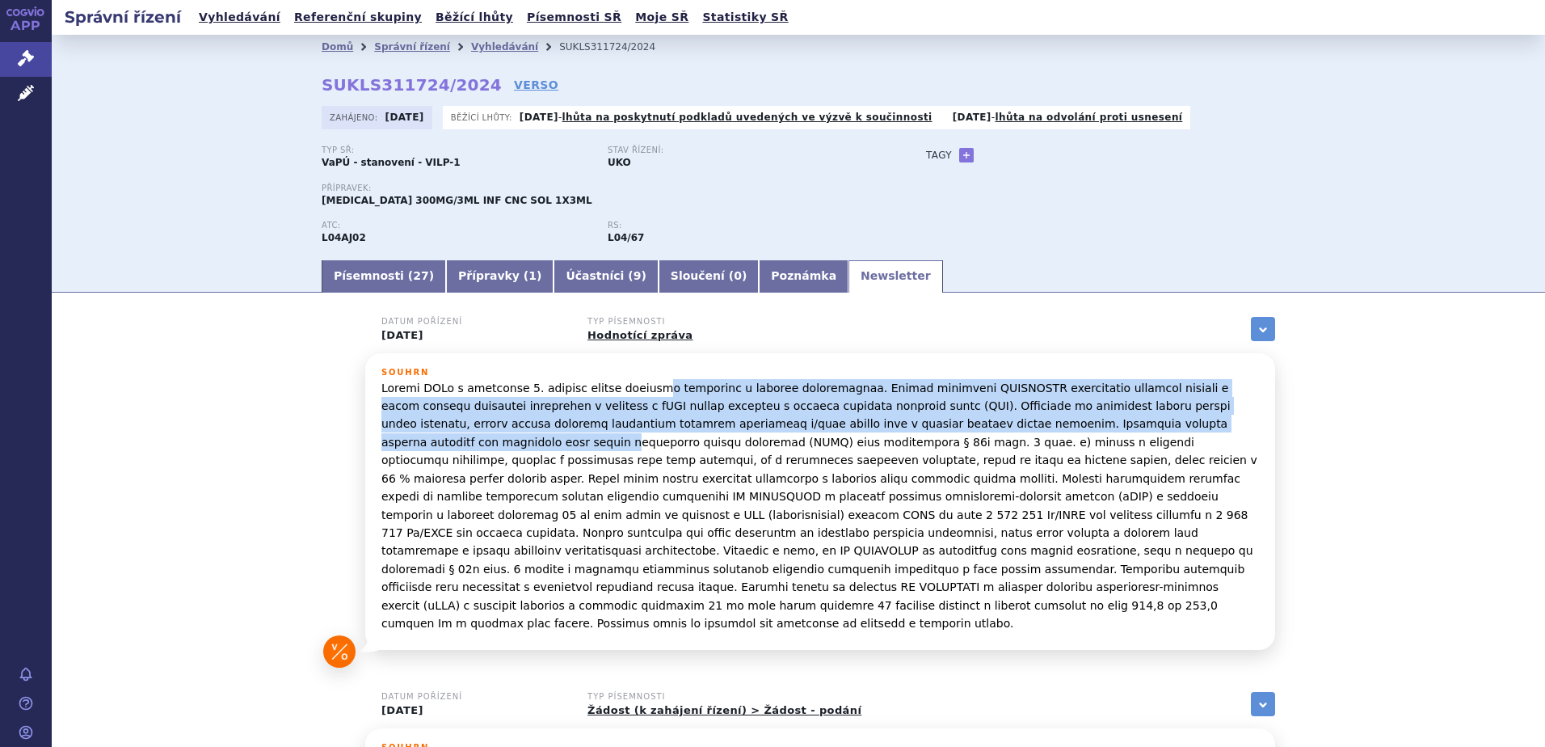
drag, startPoint x: 637, startPoint y: 388, endPoint x: 1117, endPoint y: 422, distance: 481.1
click at [1117, 422] on p at bounding box center [819, 506] width 877 height 254
click at [364, 281] on link "Písemnosti ( 27 )" at bounding box center [384, 276] width 124 height 32
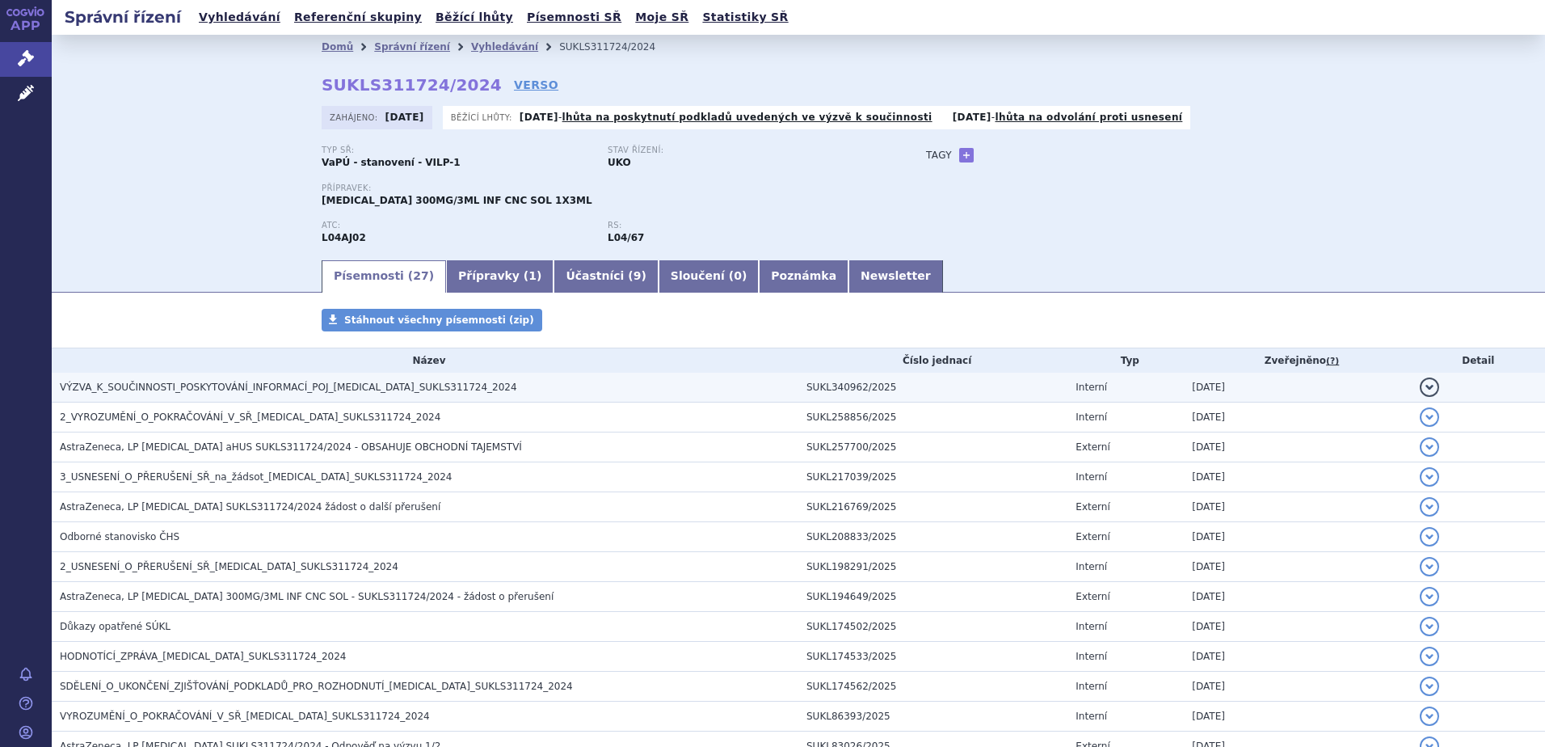
click at [368, 382] on span "VÝZVA_K_SOUČINNOSTI_POSKYTOVÁNÍ_INFORMACÍ_POJ_[MEDICAL_DATA]_SUKLS311724_2024" at bounding box center [288, 386] width 457 height 11
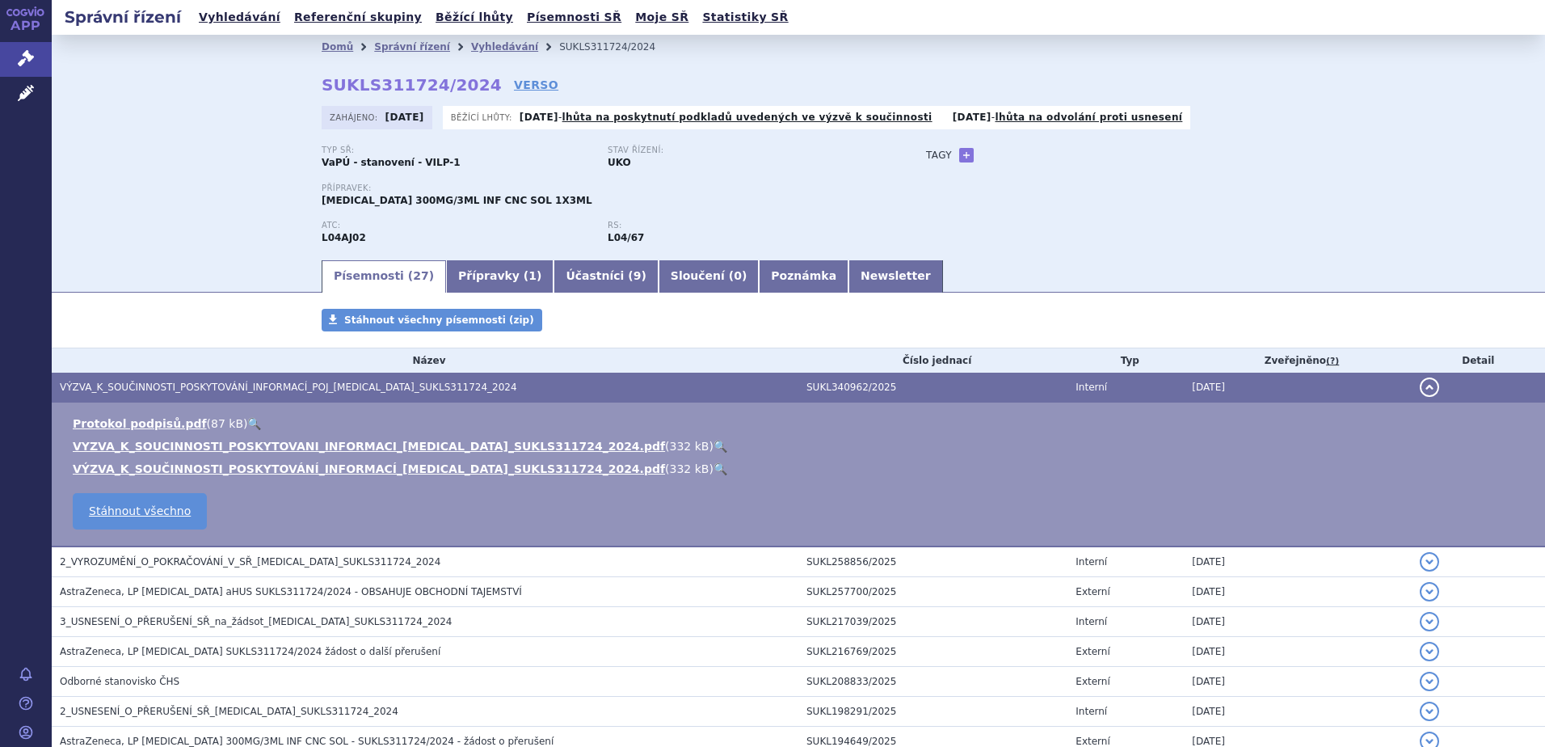
click at [713, 444] on link "🔍" at bounding box center [720, 446] width 14 height 13
